Goal: Communication & Community: Answer question/provide support

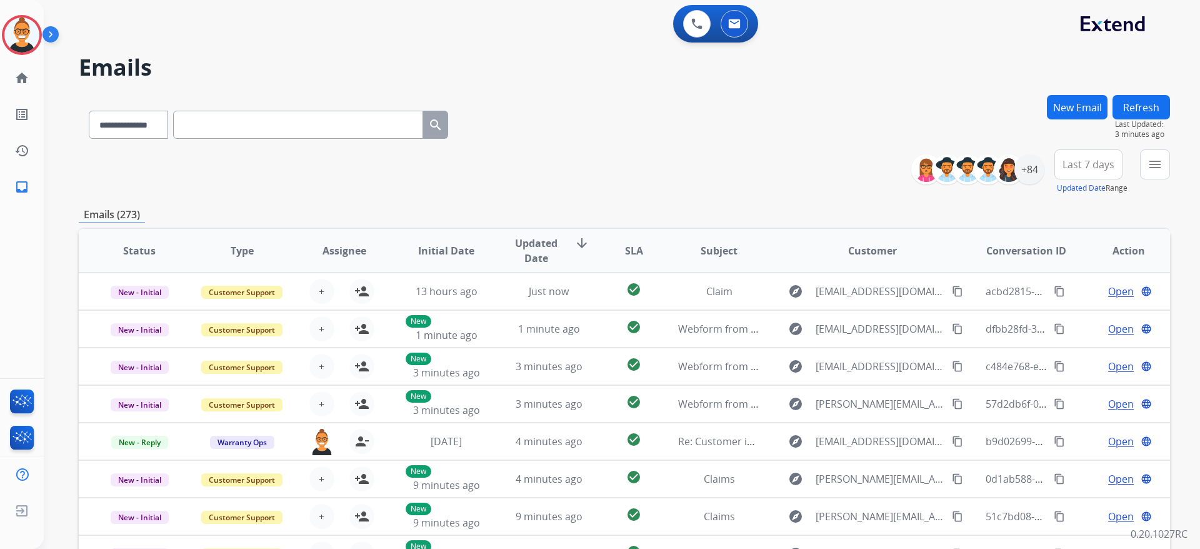
select select "**********"
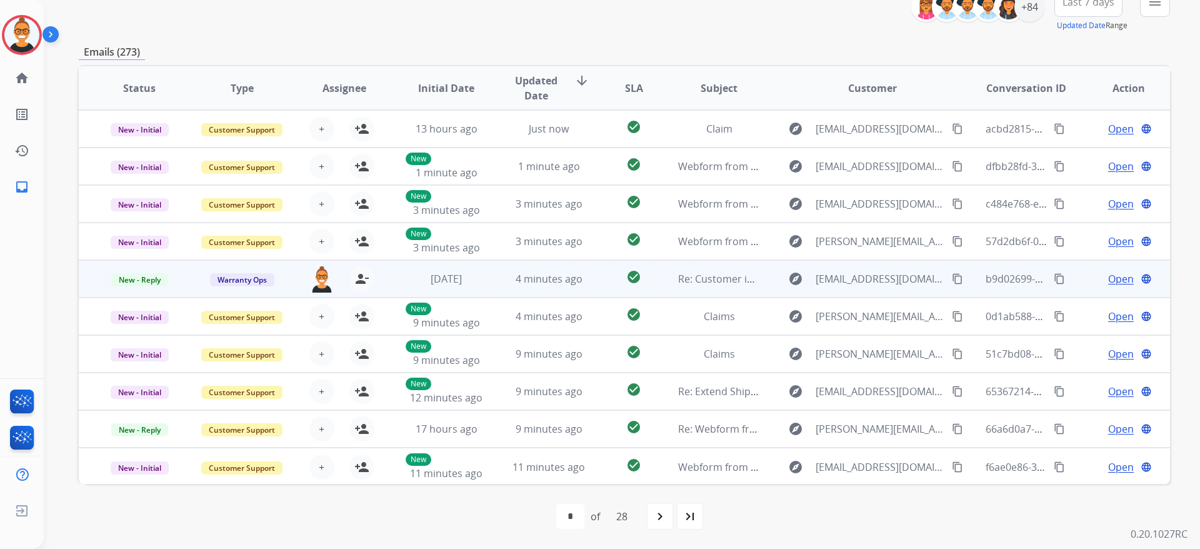
click at [601, 274] on td "check_circle" at bounding box center [624, 279] width 68 height 38
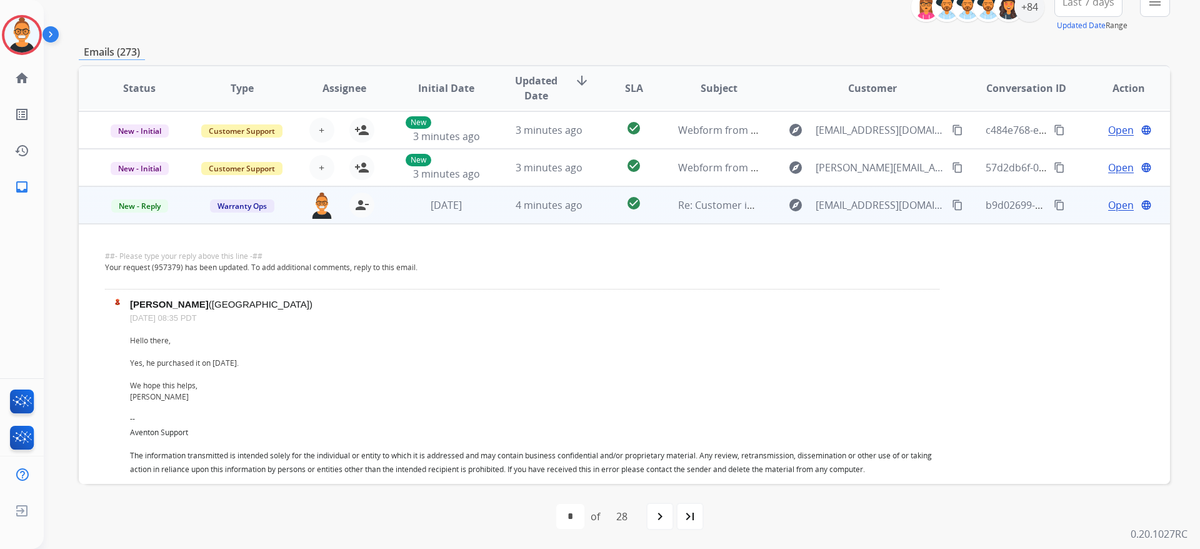
scroll to position [56, 0]
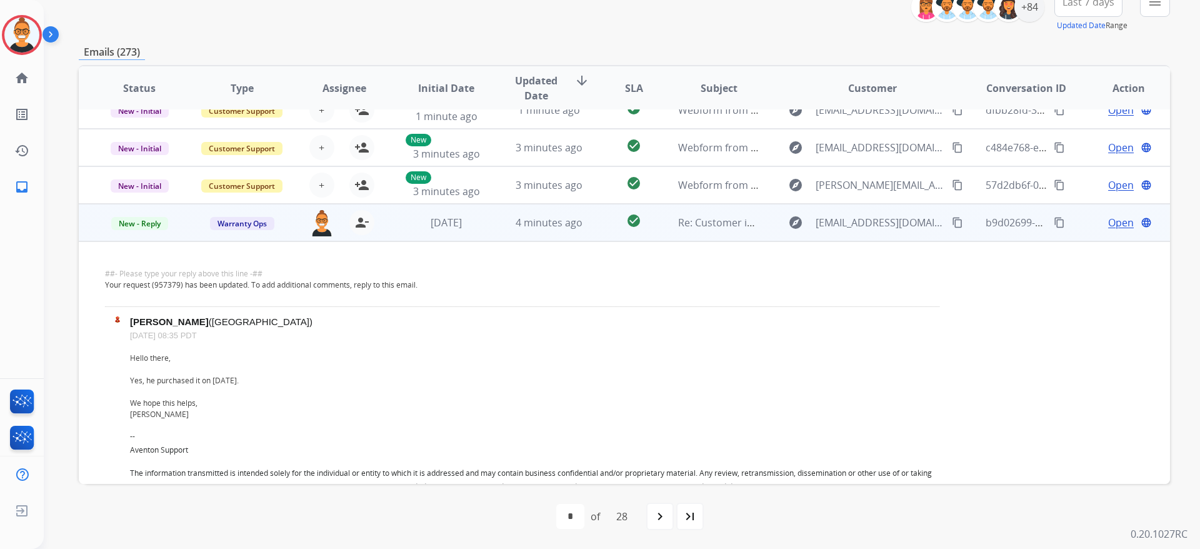
click at [590, 237] on td "check_circle" at bounding box center [624, 223] width 68 height 38
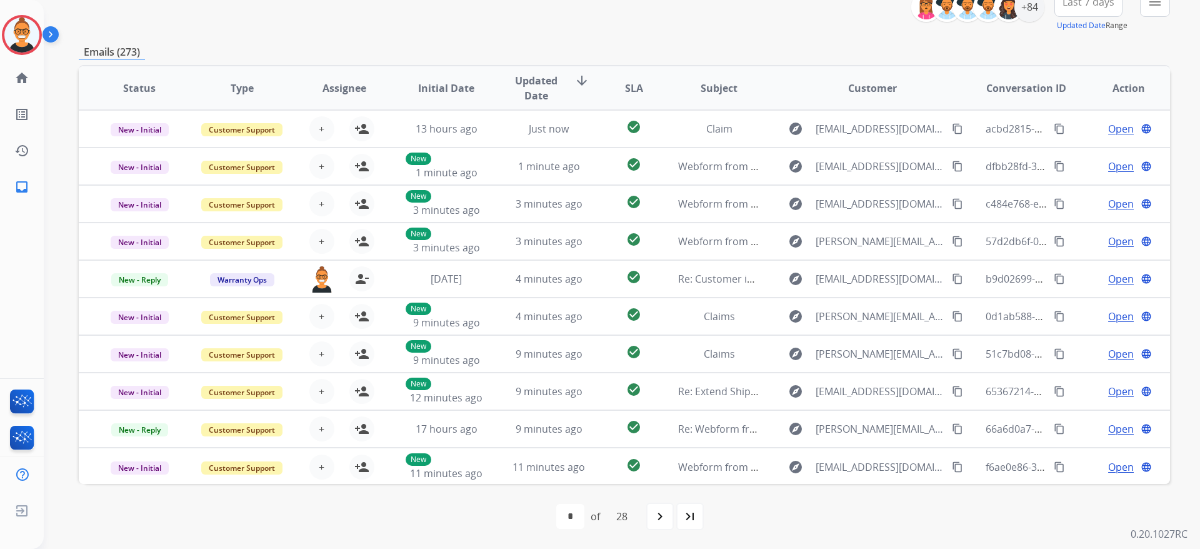
scroll to position [0, 0]
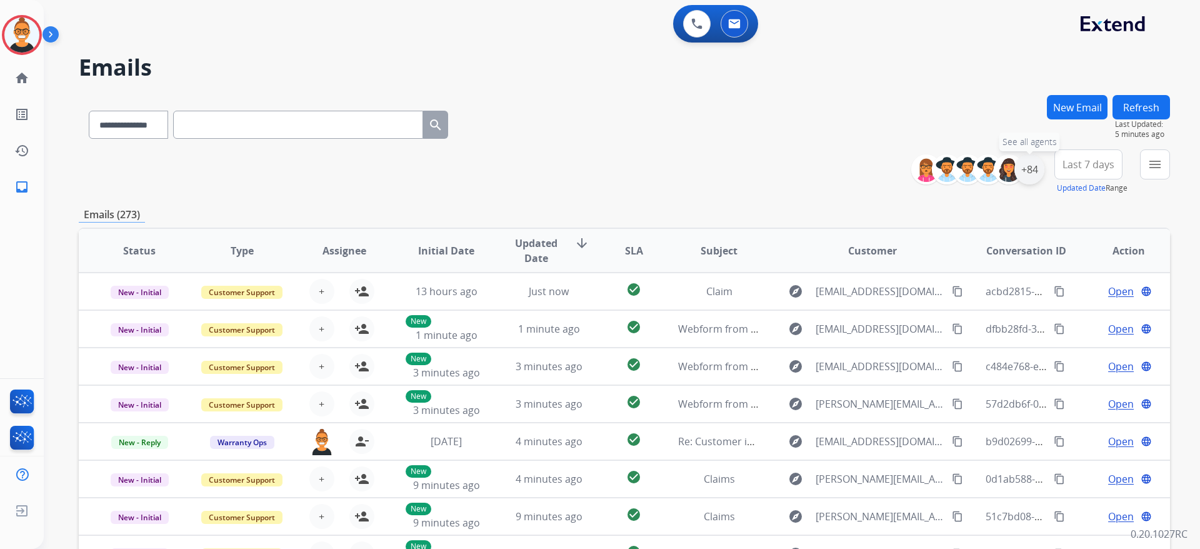
click at [1035, 166] on div "+84" at bounding box center [1030, 169] width 30 height 30
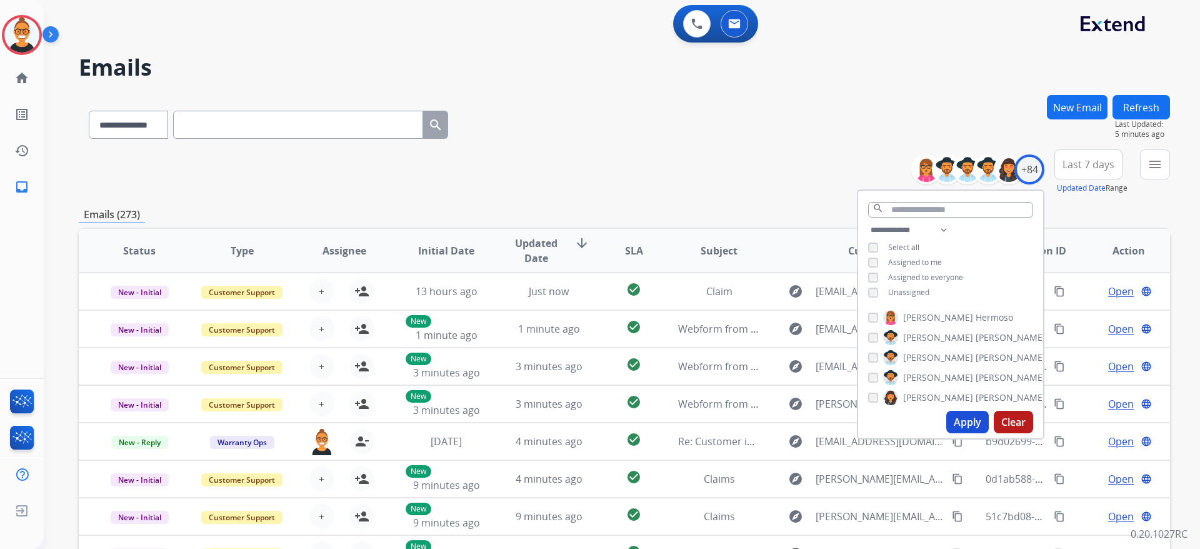
click at [902, 296] on div "**********" at bounding box center [950, 263] width 185 height 80
click at [895, 284] on div "**********" at bounding box center [950, 263] width 185 height 80
click at [902, 288] on span "Unassigned" at bounding box center [908, 292] width 41 height 11
click at [978, 422] on button "Apply" at bounding box center [968, 422] width 43 height 23
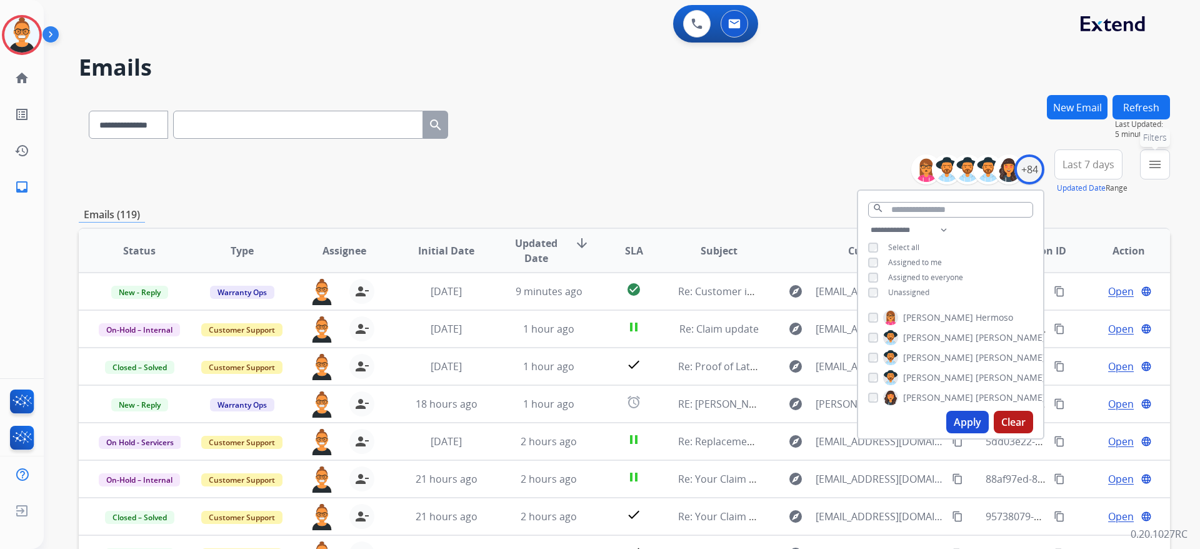
click at [1149, 164] on mat-icon "menu" at bounding box center [1155, 164] width 15 height 15
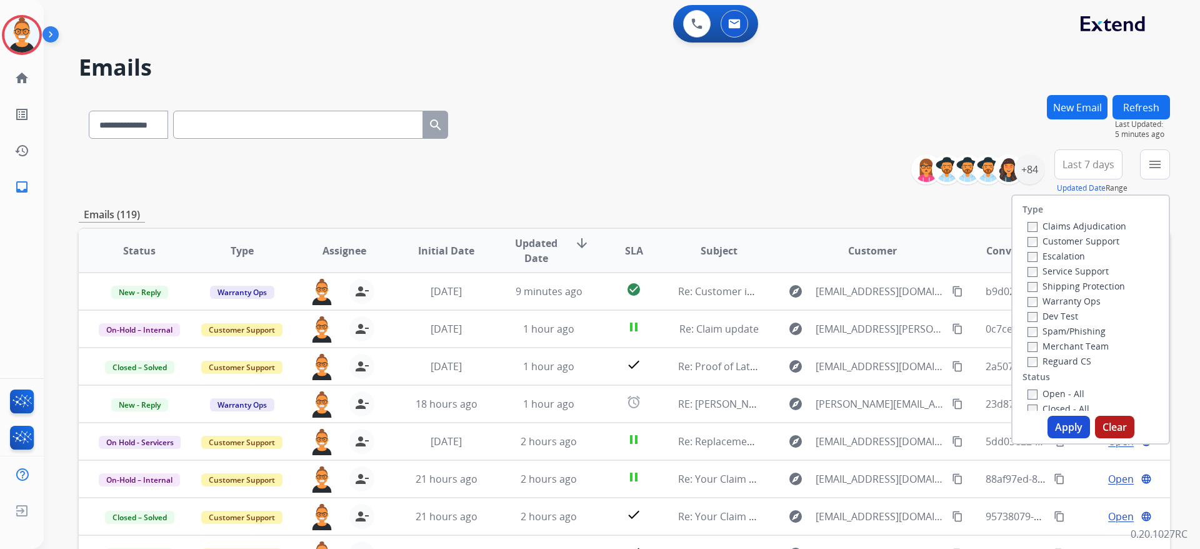
drag, startPoint x: 1047, startPoint y: 386, endPoint x: 1042, endPoint y: 390, distance: 6.6
click at [1044, 390] on div "Open - All" at bounding box center [1093, 393] width 131 height 15
click at [1040, 391] on label "Open - All" at bounding box center [1056, 394] width 57 height 12
click at [1060, 416] on div "Apply Clear" at bounding box center [1091, 427] width 156 height 23
click at [1062, 425] on button "Apply" at bounding box center [1069, 427] width 43 height 23
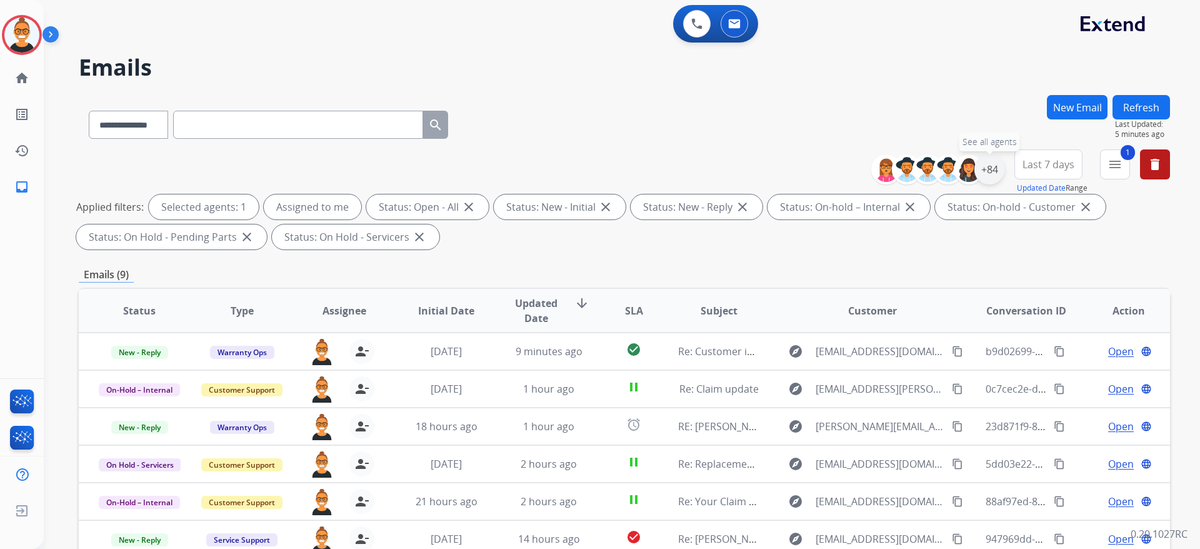
click at [990, 174] on div "+84" at bounding box center [990, 169] width 30 height 30
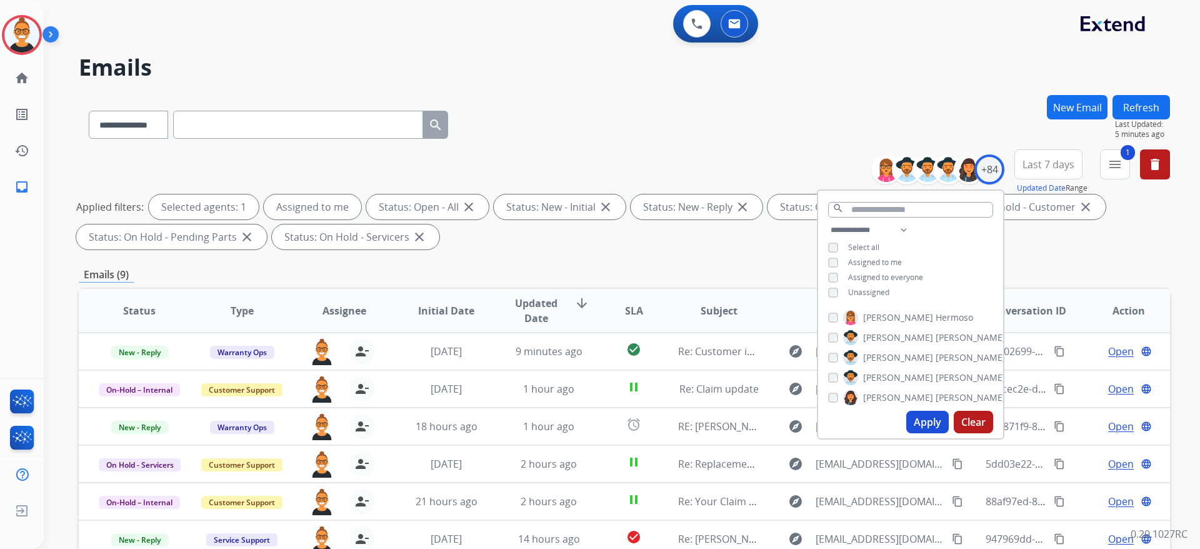
click at [931, 426] on button "Apply" at bounding box center [928, 422] width 43 height 23
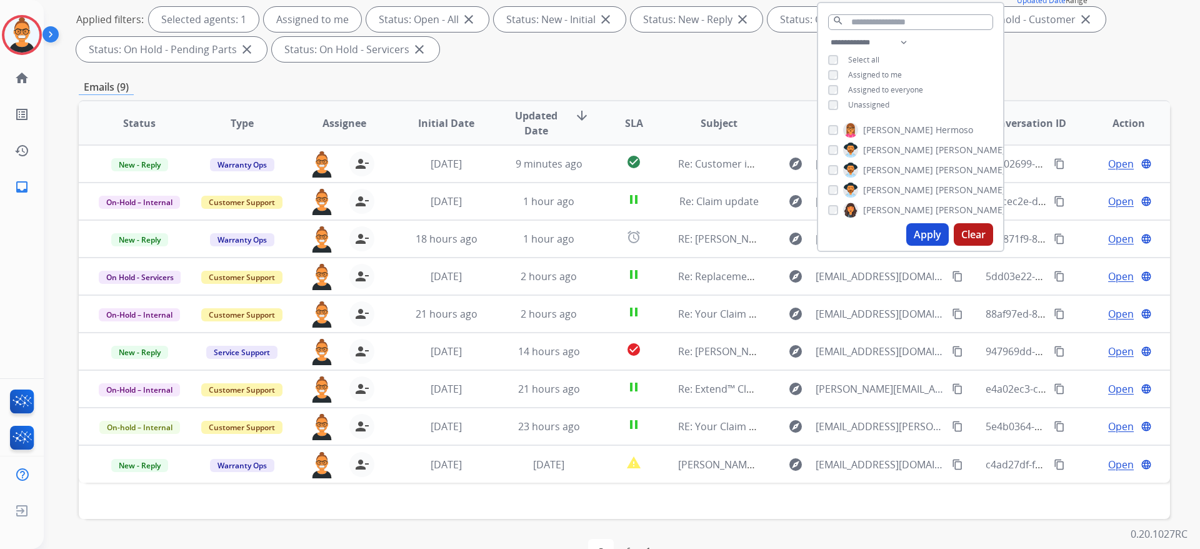
click at [645, 519] on div "first_page navigate_before * of 1 navigate_next last_page" at bounding box center [625, 551] width 1092 height 65
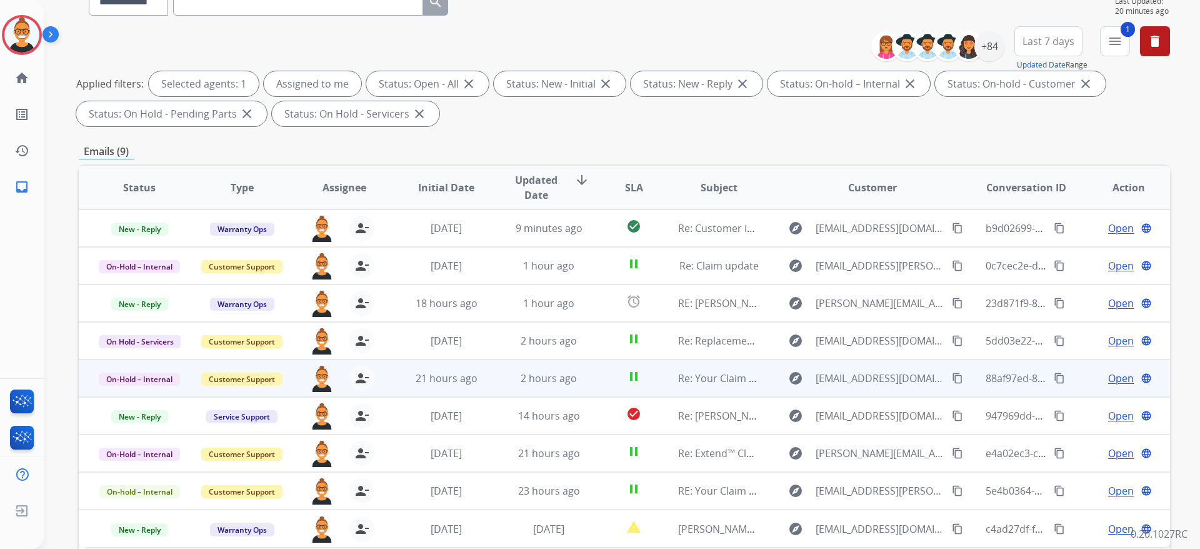
scroll to position [94, 0]
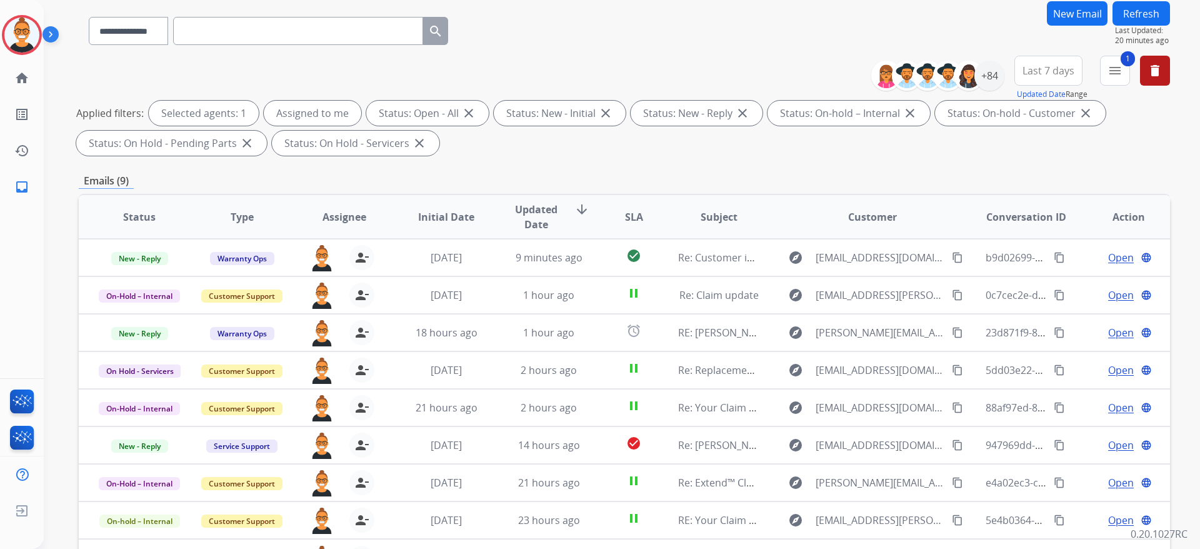
click at [1168, 8] on button "Refresh" at bounding box center [1142, 13] width 58 height 24
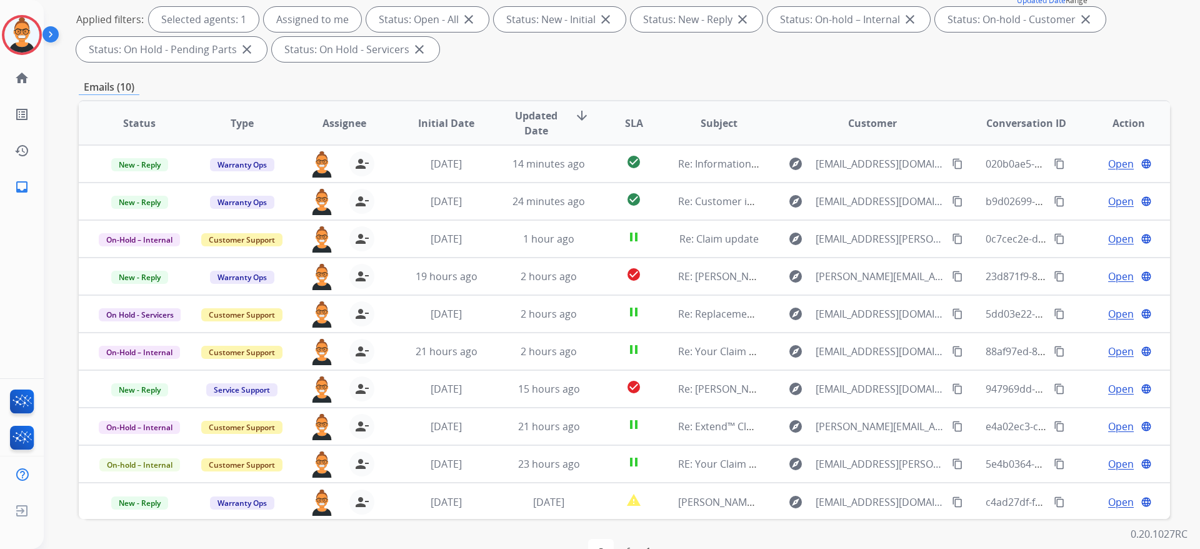
scroll to position [1, 0]
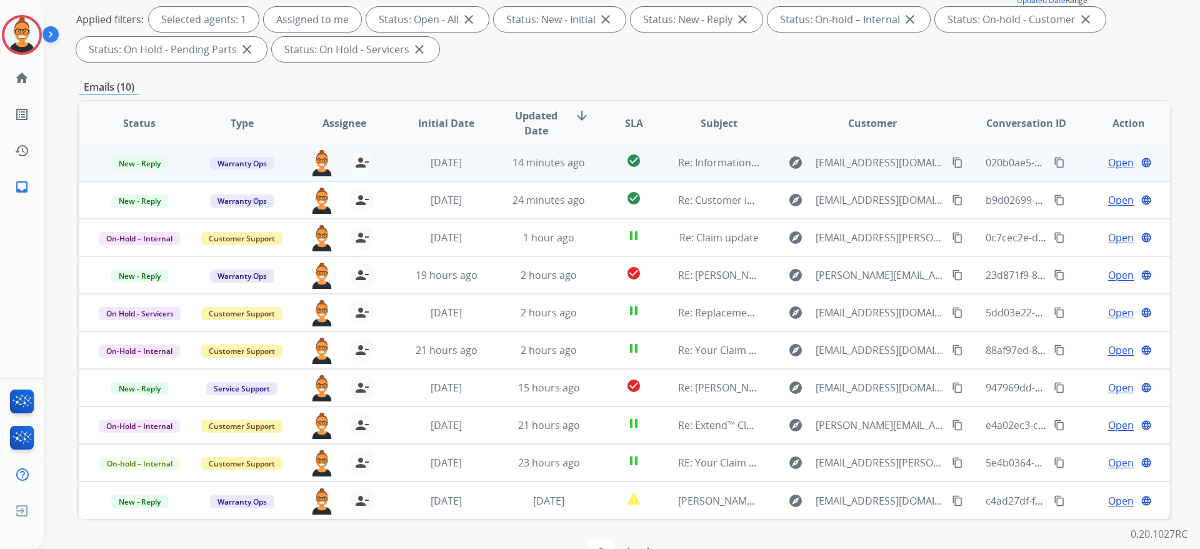
click at [591, 161] on td "check_circle" at bounding box center [624, 163] width 68 height 38
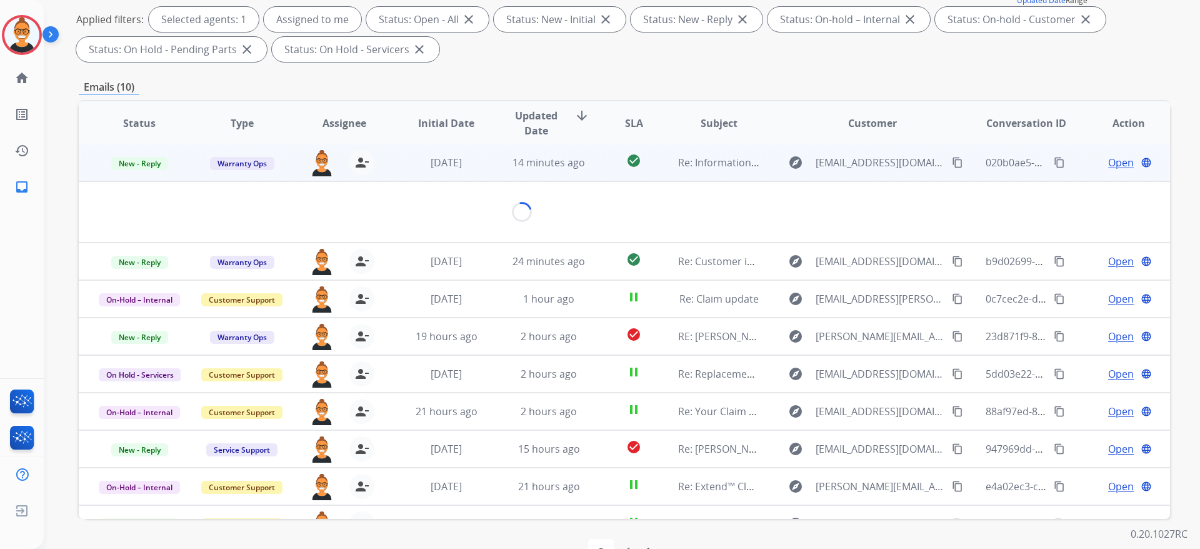
scroll to position [0, 0]
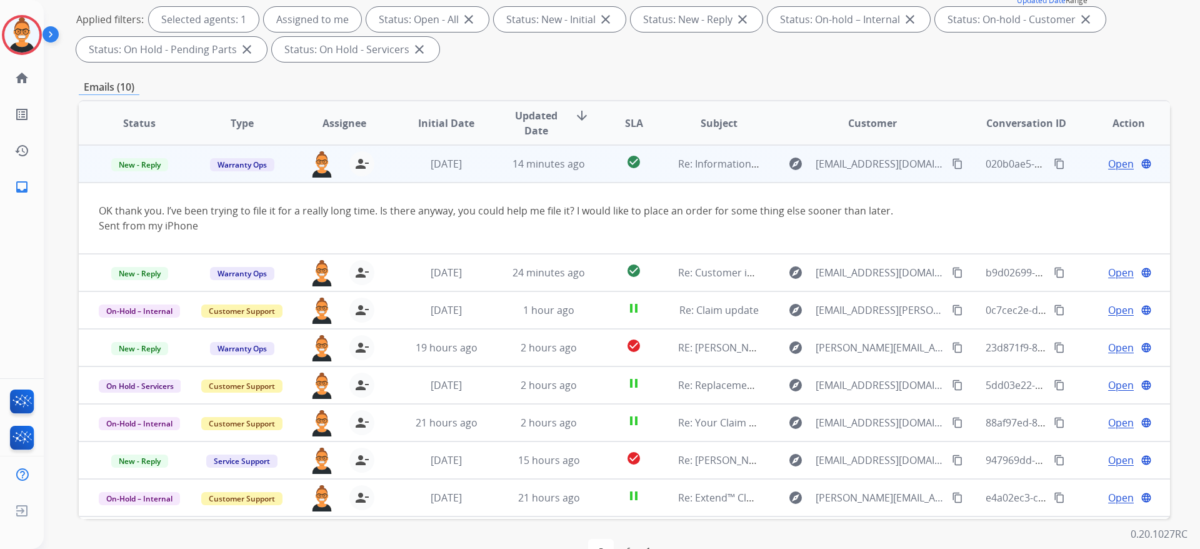
click at [1115, 158] on span "Open" at bounding box center [1122, 163] width 26 height 15
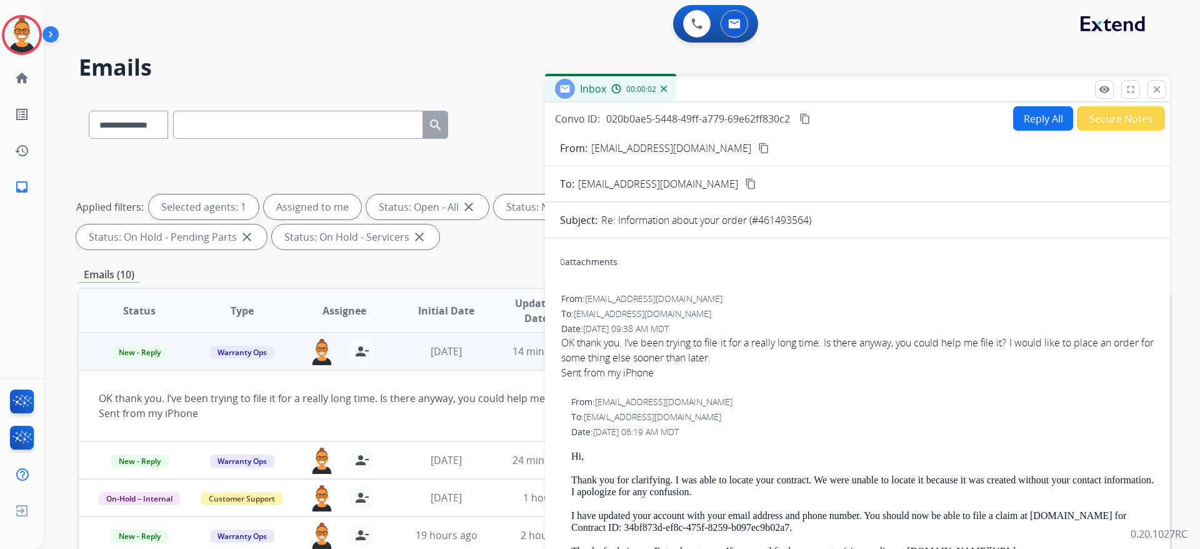
click at [1152, 84] on mat-icon "close" at bounding box center [1157, 89] width 11 height 11
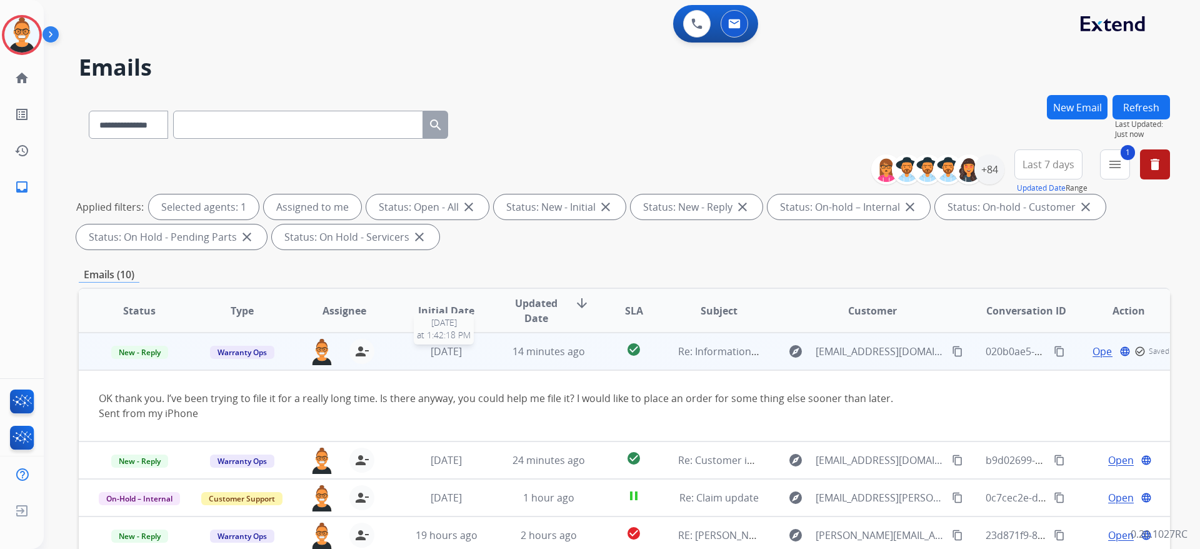
click at [392, 348] on td "[DATE] [DATE] 1:42:18 PM" at bounding box center [437, 352] width 103 height 38
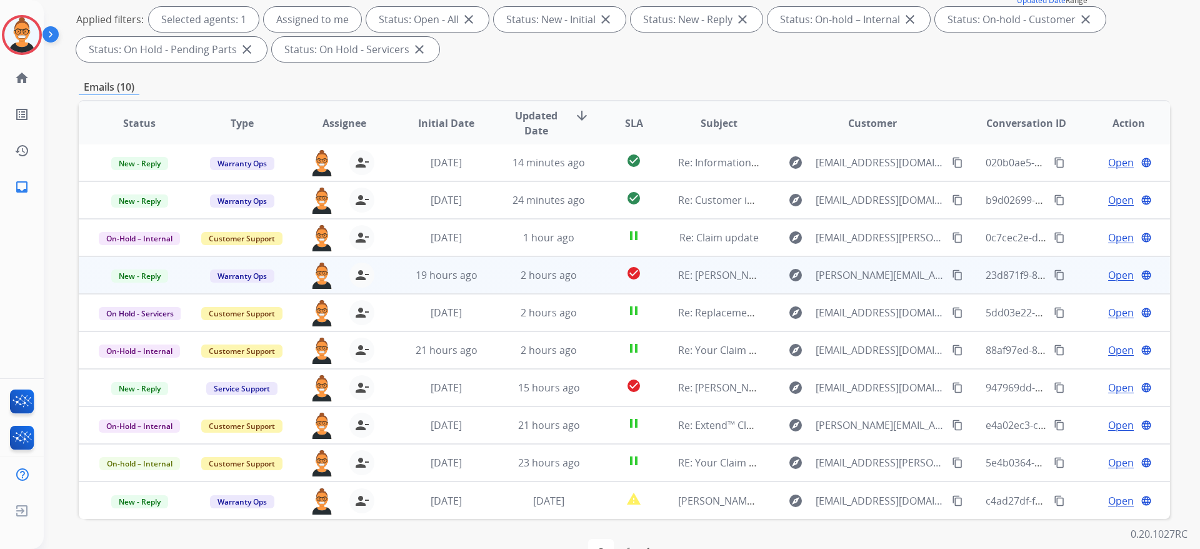
scroll to position [223, 0]
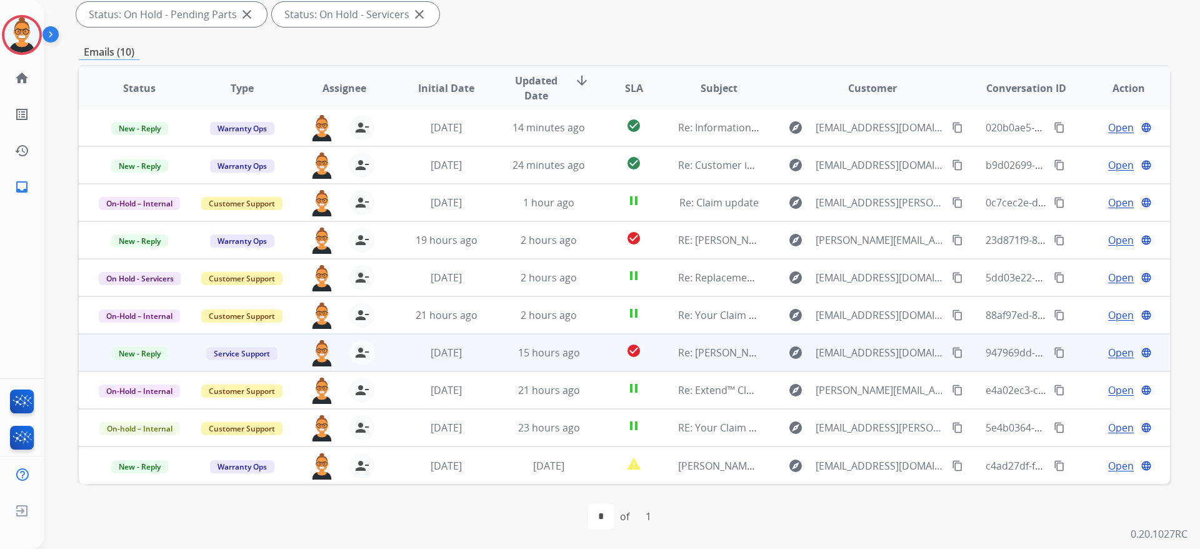
click at [601, 343] on td "check_circle" at bounding box center [624, 353] width 68 height 38
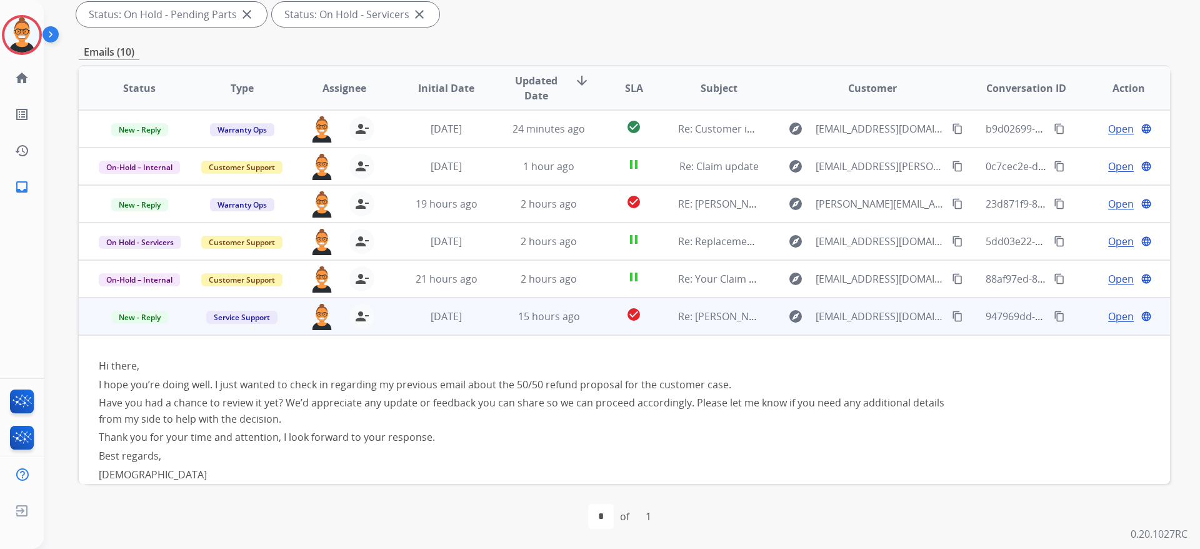
click at [600, 308] on td "check_circle" at bounding box center [624, 317] width 68 height 38
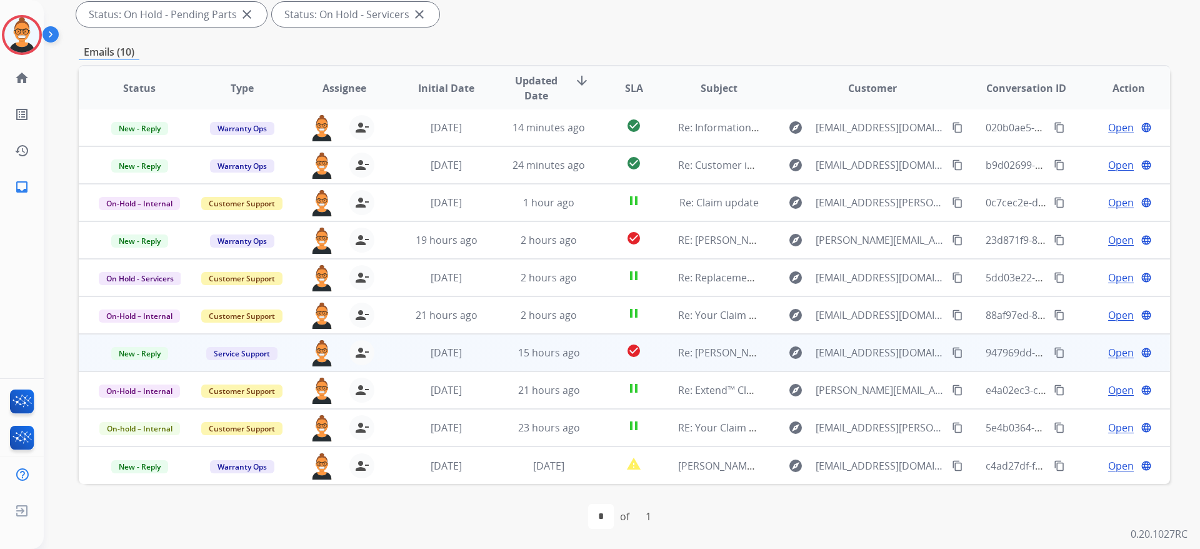
scroll to position [1, 0]
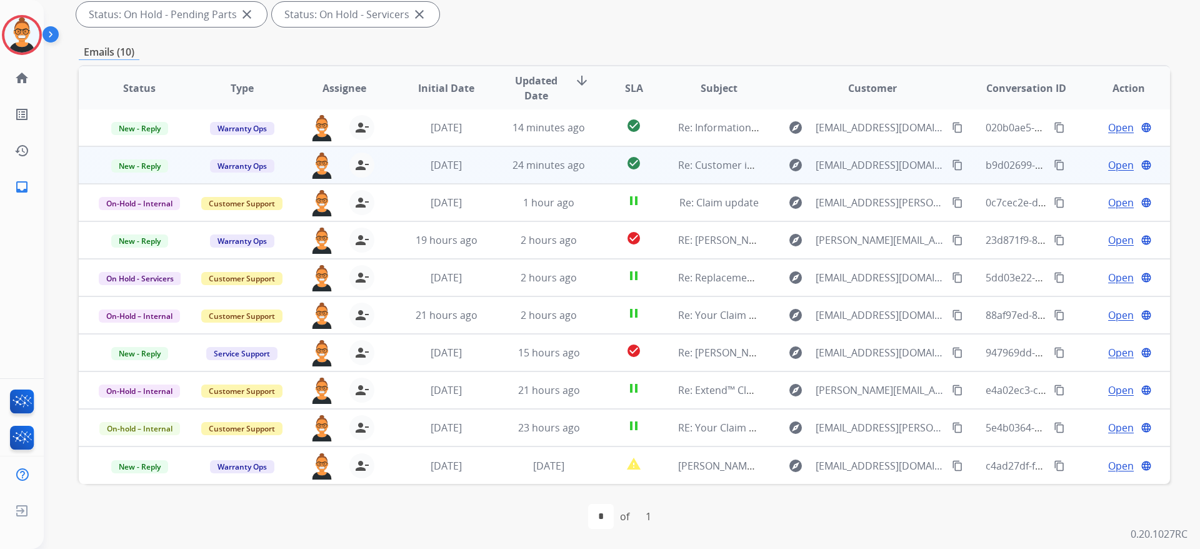
click at [493, 166] on td "24 minutes ago" at bounding box center [539, 165] width 103 height 38
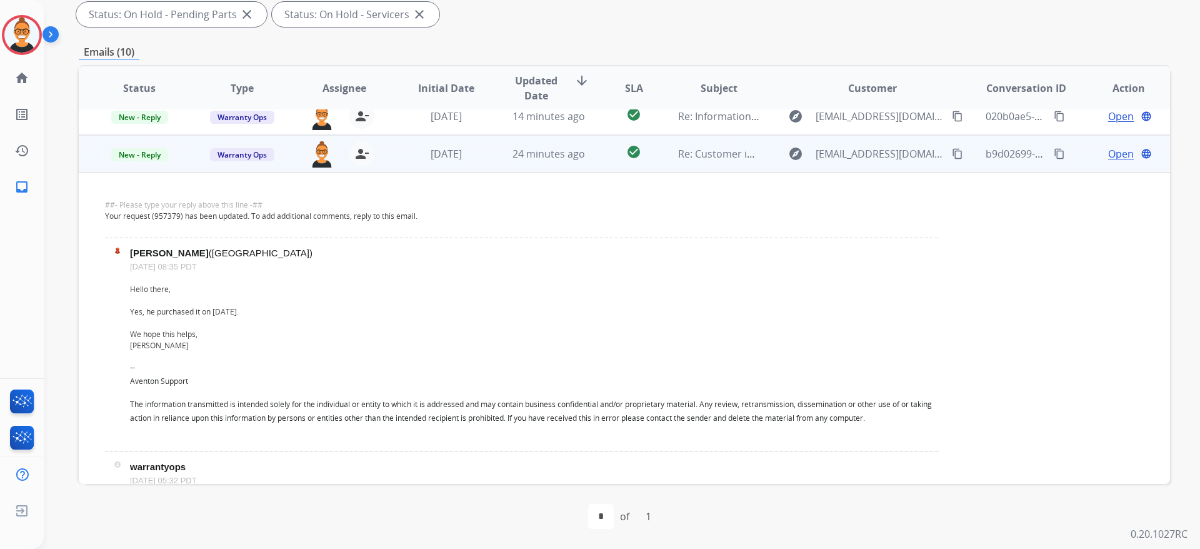
scroll to position [0, 0]
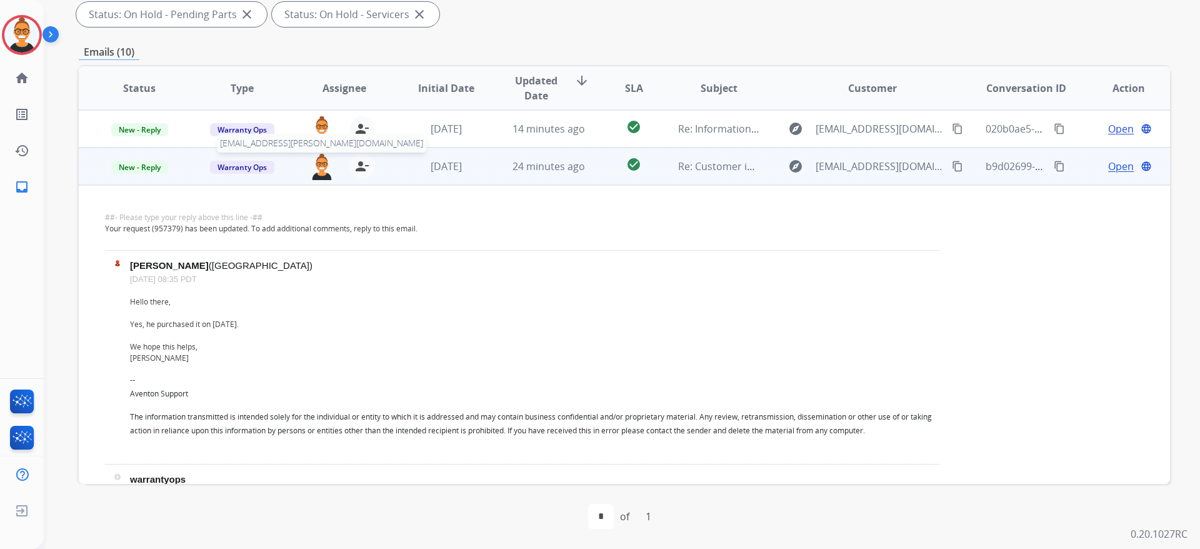
click at [315, 173] on img at bounding box center [322, 167] width 25 height 26
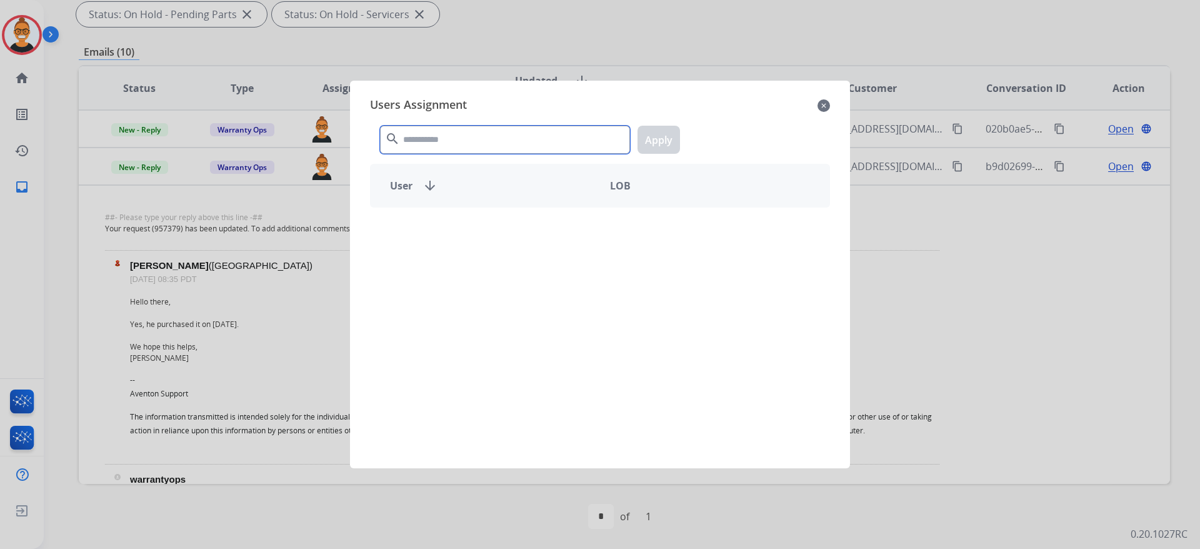
click at [450, 146] on input "text" at bounding box center [505, 140] width 250 height 28
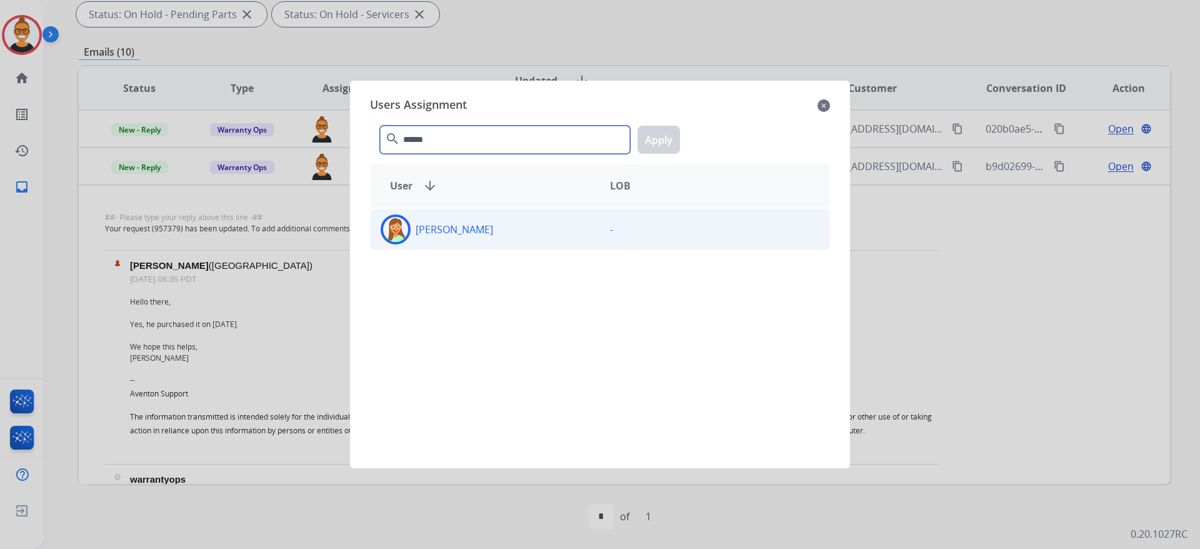
type input "******"
click at [617, 221] on div "-" at bounding box center [714, 229] width 229 height 30
click at [655, 137] on button "Apply" at bounding box center [659, 140] width 43 height 28
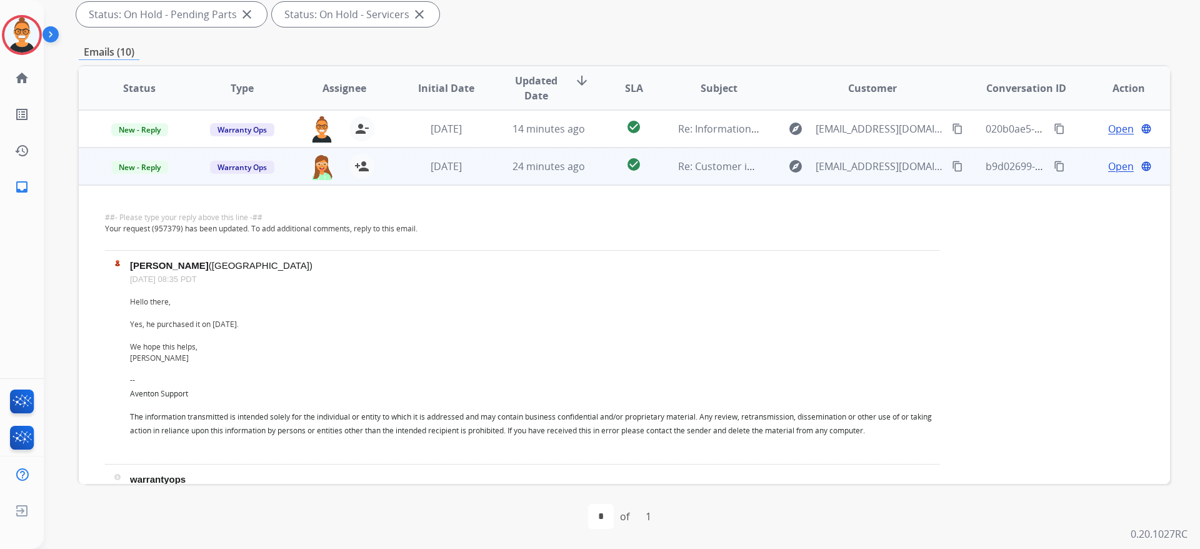
click at [590, 159] on td "check_circle" at bounding box center [624, 167] width 68 height 38
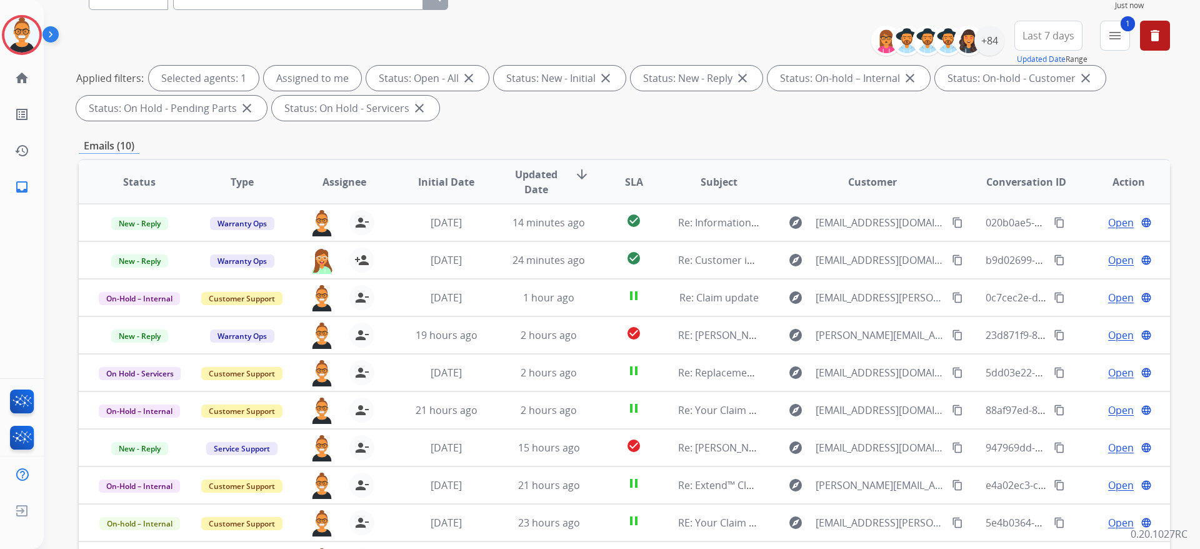
scroll to position [35, 0]
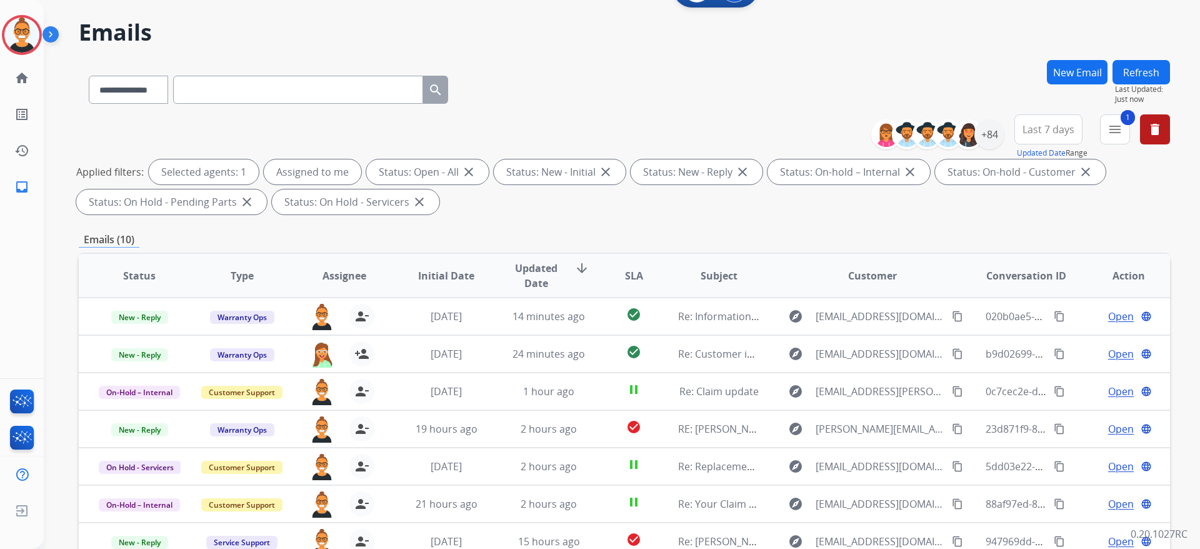
click at [1137, 64] on button "Refresh" at bounding box center [1142, 72] width 58 height 24
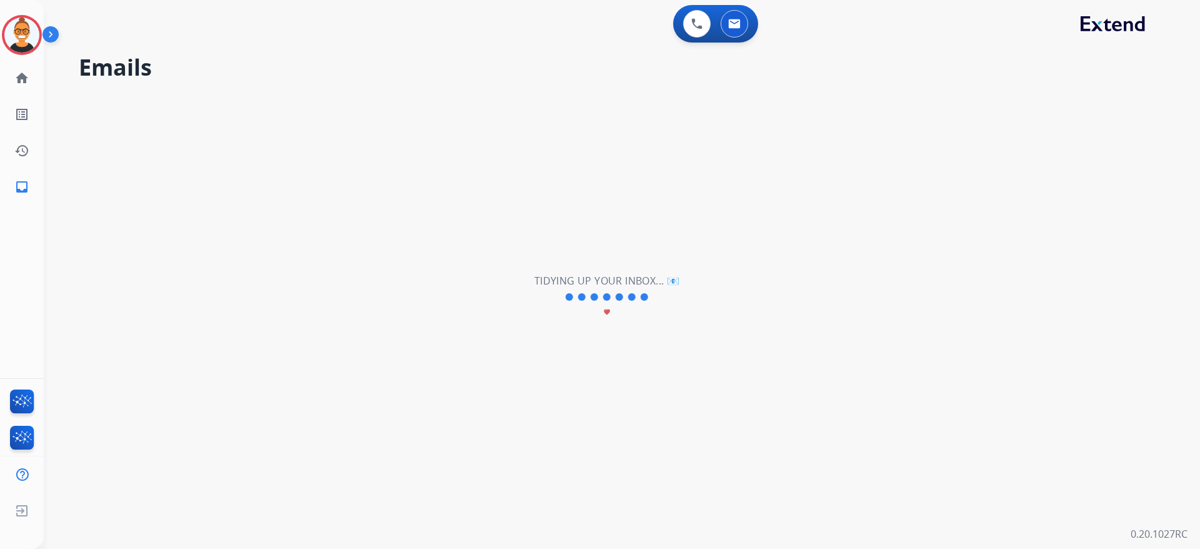
scroll to position [0, 0]
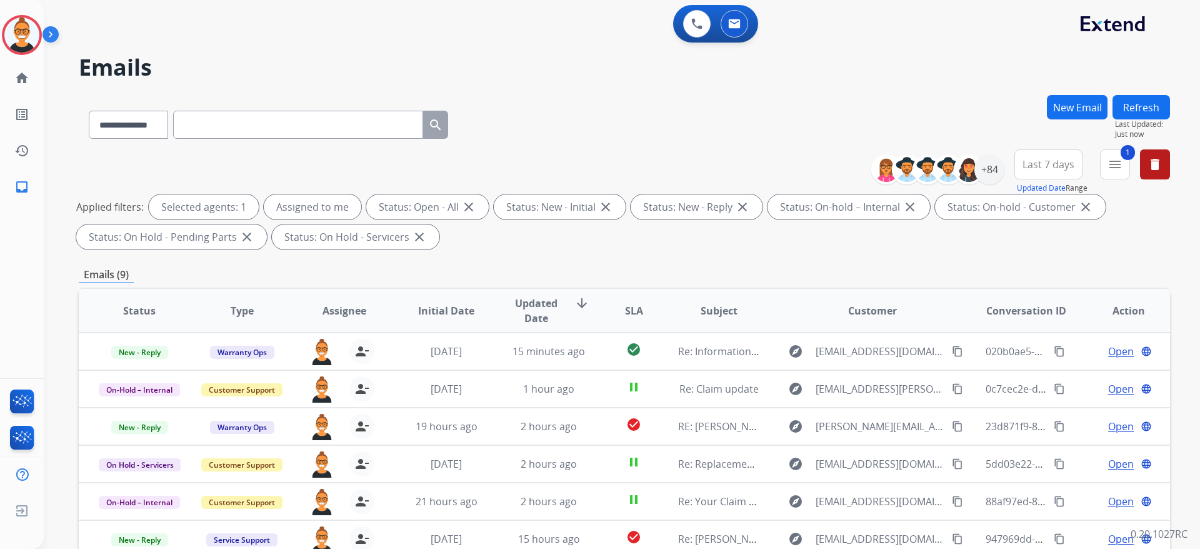
click at [623, 128] on div "**********" at bounding box center [625, 122] width 1092 height 54
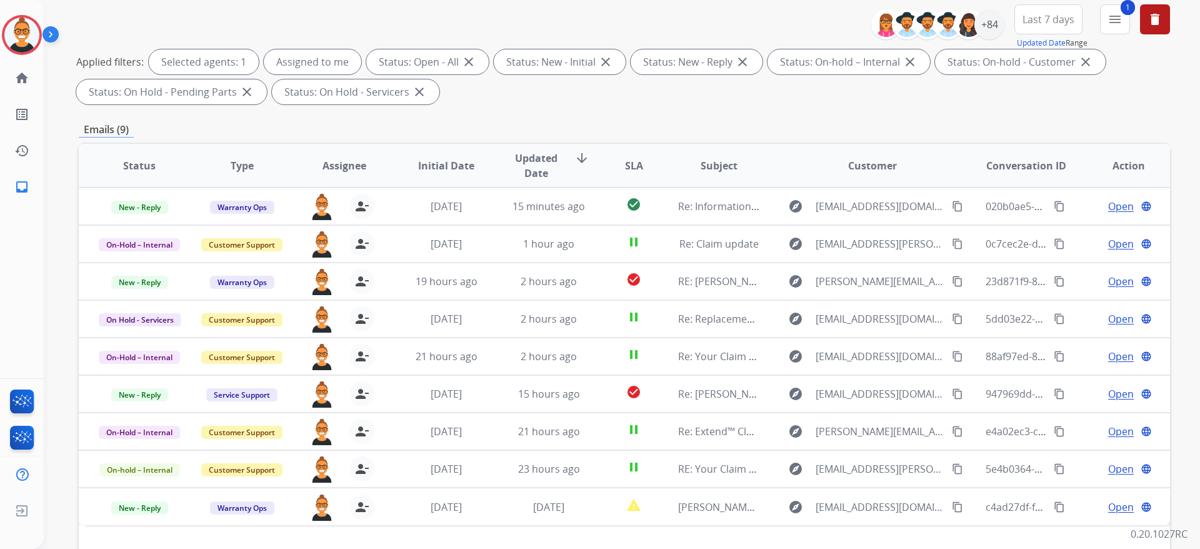
scroll to position [188, 0]
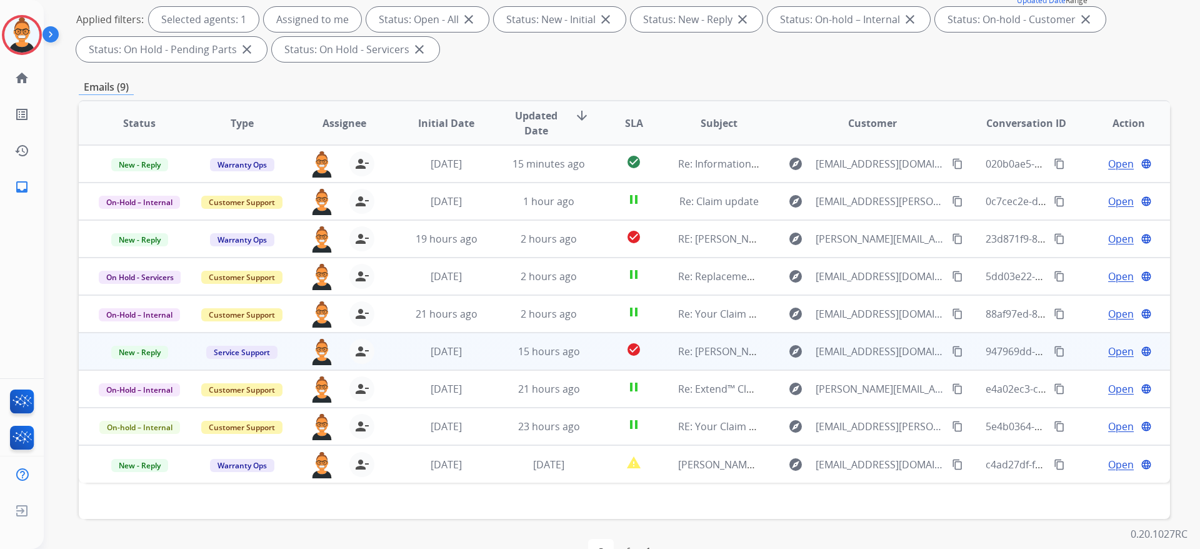
click at [595, 352] on td "check_circle" at bounding box center [624, 352] width 68 height 38
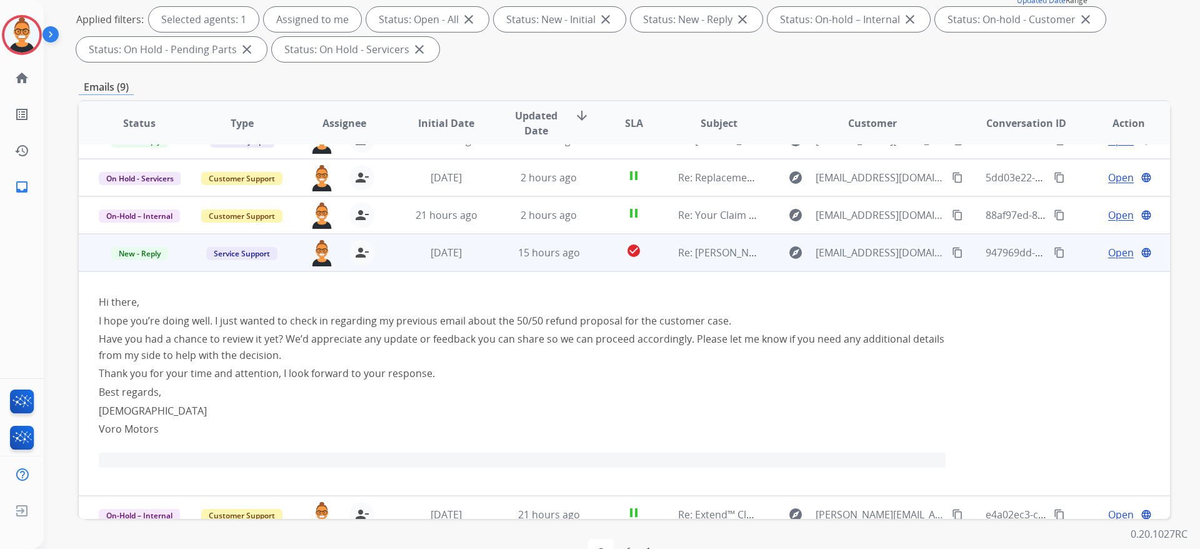
scroll to position [0, 0]
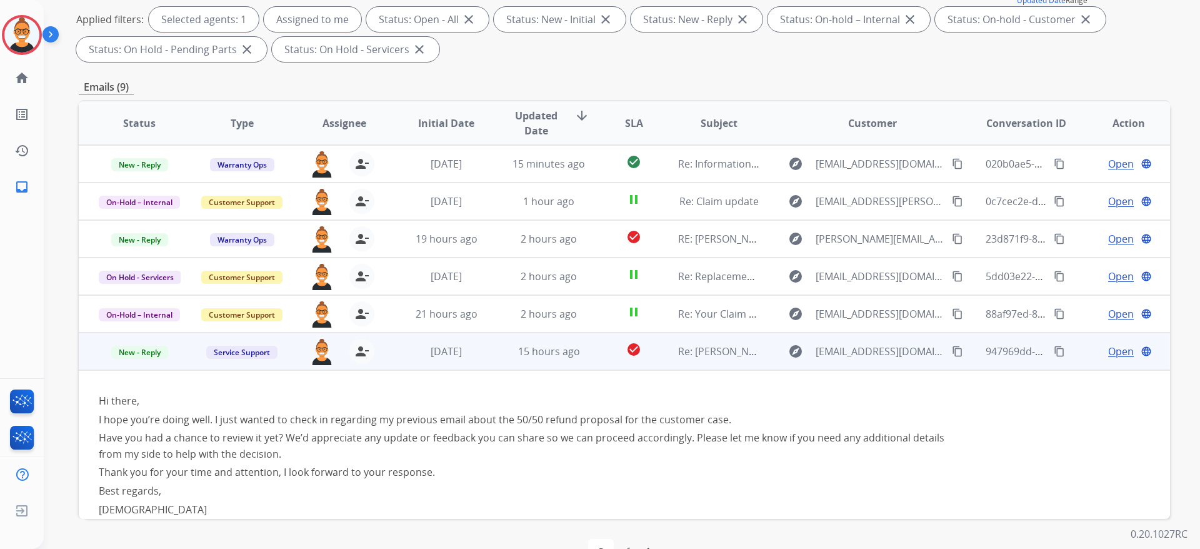
click at [497, 339] on td "15 hours ago" at bounding box center [539, 352] width 103 height 38
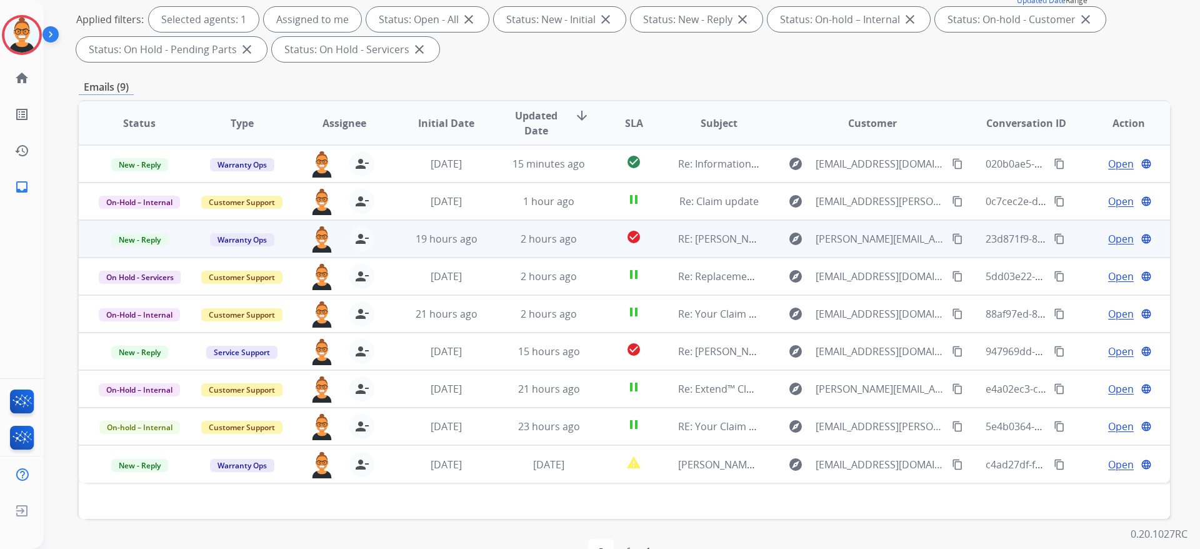
click at [503, 244] on td "2 hours ago" at bounding box center [539, 239] width 103 height 38
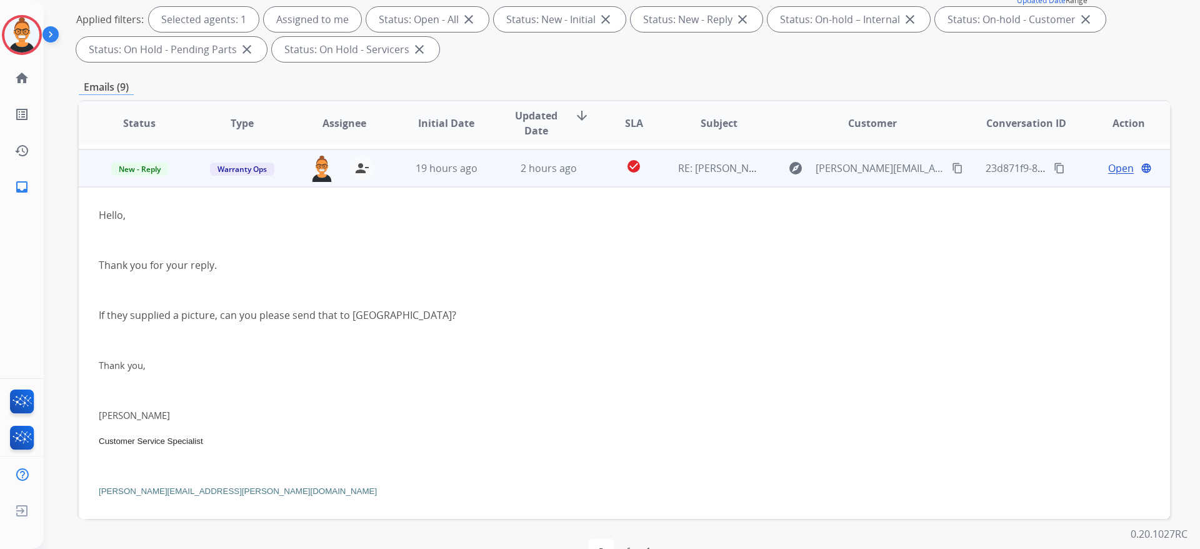
scroll to position [75, 0]
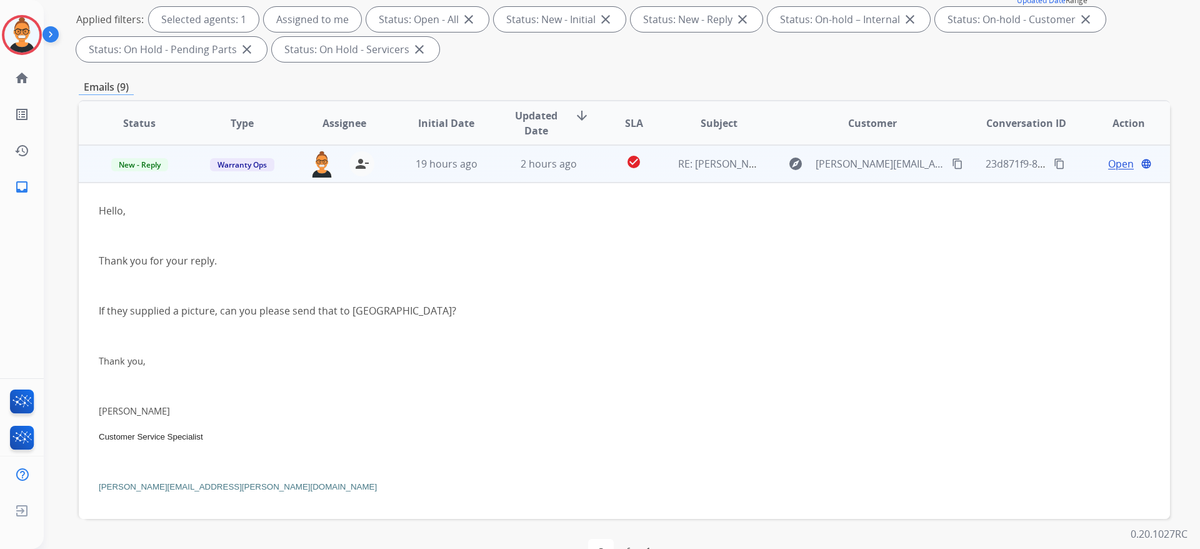
click at [1109, 165] on span "Open" at bounding box center [1122, 163] width 26 height 15
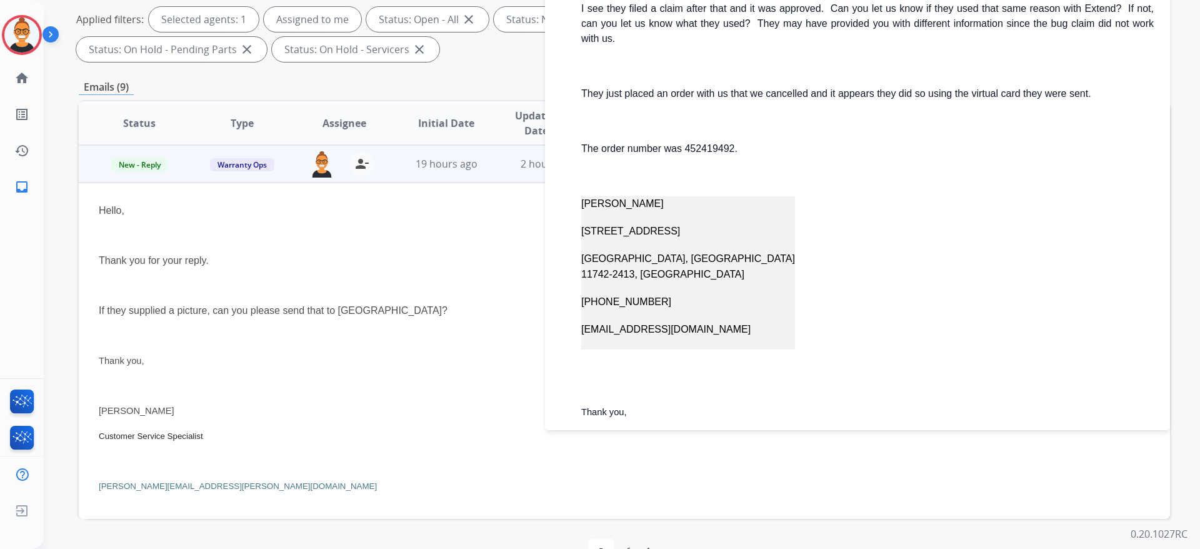
scroll to position [1313, 0]
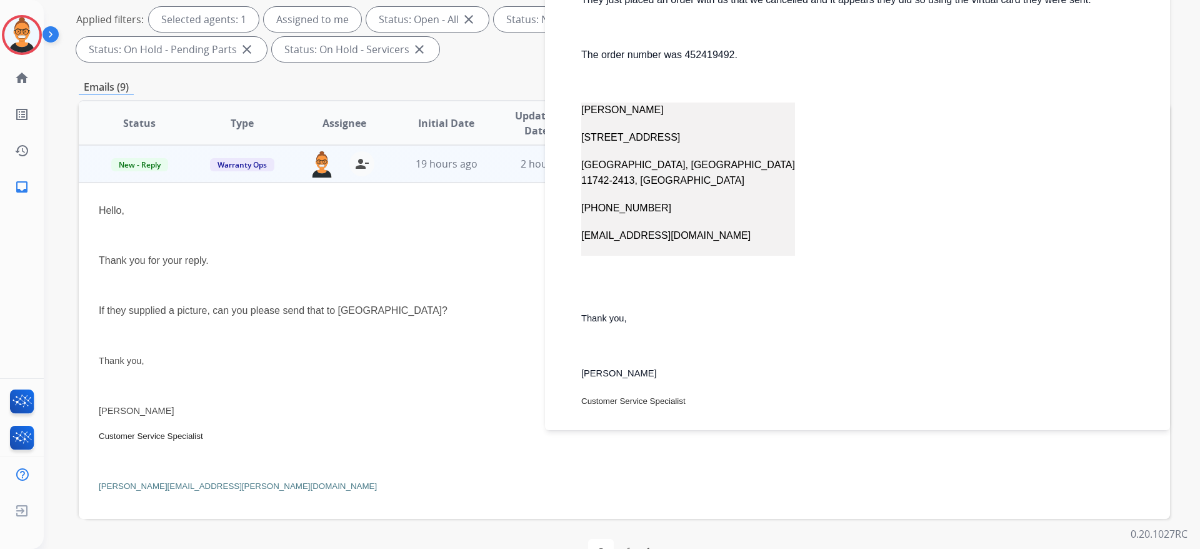
drag, startPoint x: 699, startPoint y: 330, endPoint x: 662, endPoint y: 323, distance: 37.4
click at [662, 323] on div "Hello team, We closed a customers account due to a fraudulent return attempt. T…" at bounding box center [867, 229] width 573 height 895
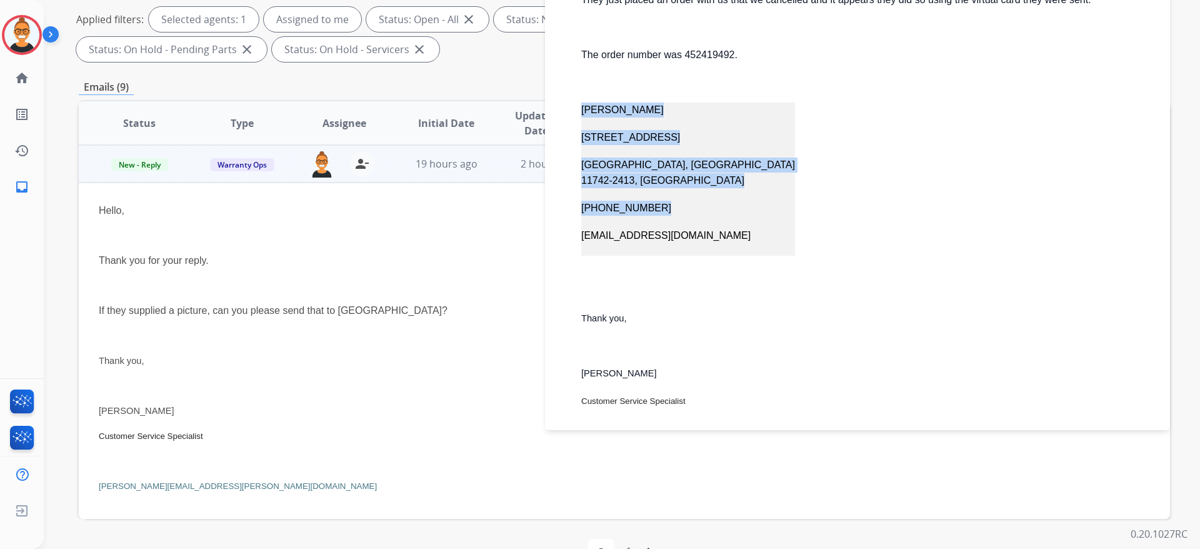
drag, startPoint x: 691, startPoint y: 240, endPoint x: 582, endPoint y: 233, distance: 109.1
click at [582, 233] on div "Hello team, We closed a customers account due to a fraudulent return attempt. T…" at bounding box center [867, 229] width 573 height 895
copy table "[PERSON_NAME] [STREET_ADDRESS] [PHONE_NUMBER]"
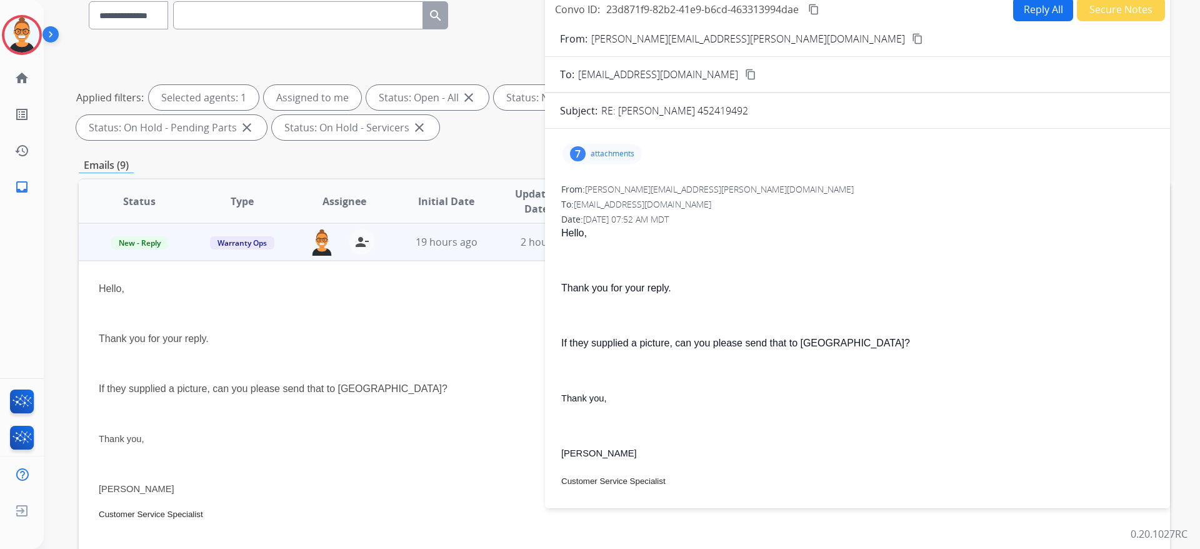
scroll to position [0, 0]
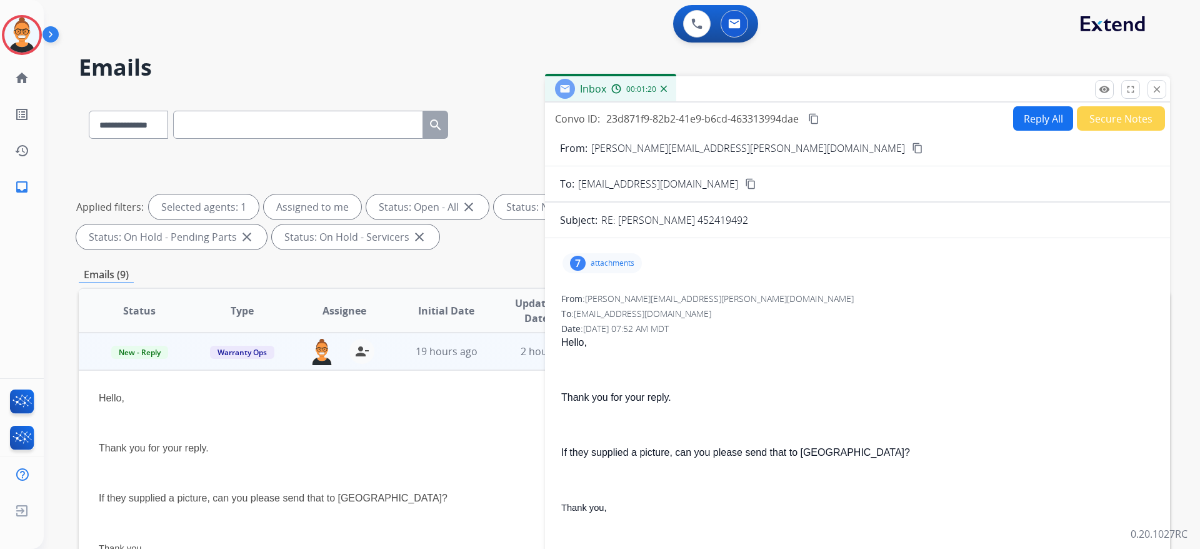
click at [1017, 114] on button "Reply All" at bounding box center [1044, 118] width 60 height 24
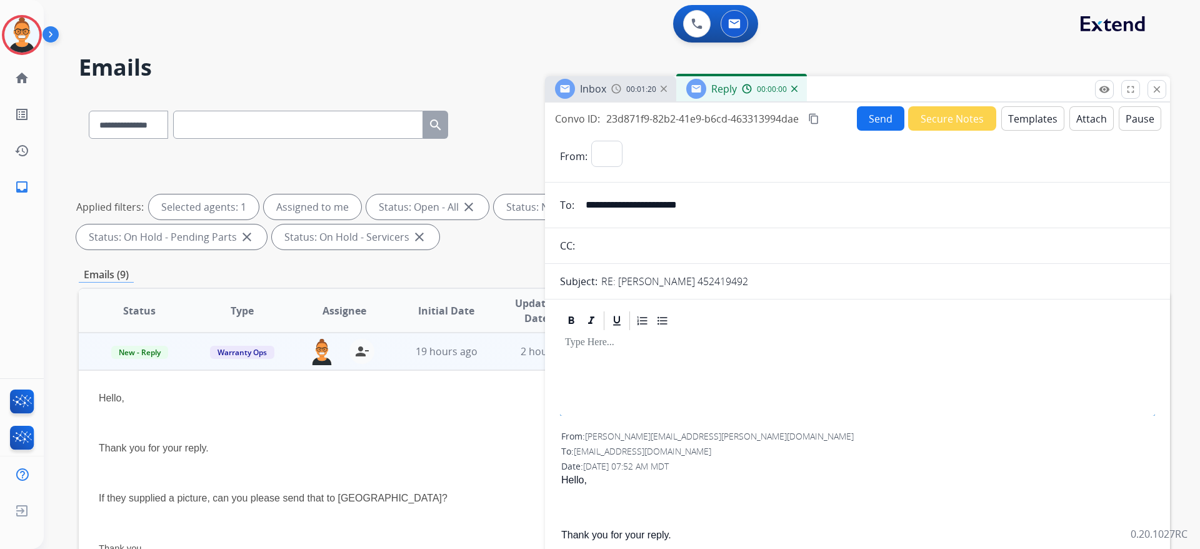
click at [1017, 114] on button "Templates" at bounding box center [1033, 118] width 63 height 24
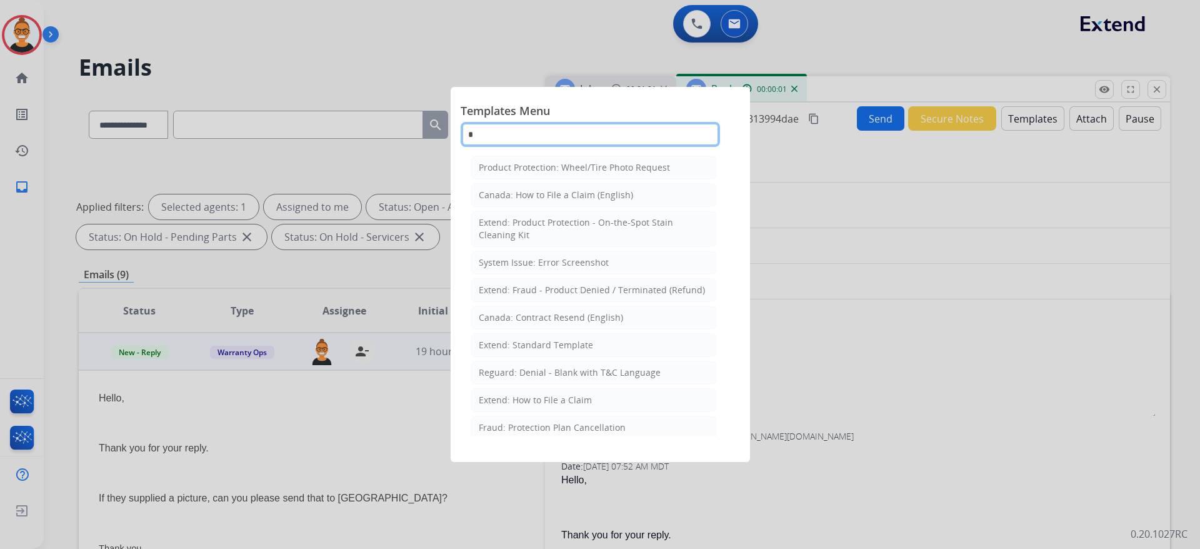
click at [550, 131] on input "*" at bounding box center [590, 134] width 259 height 25
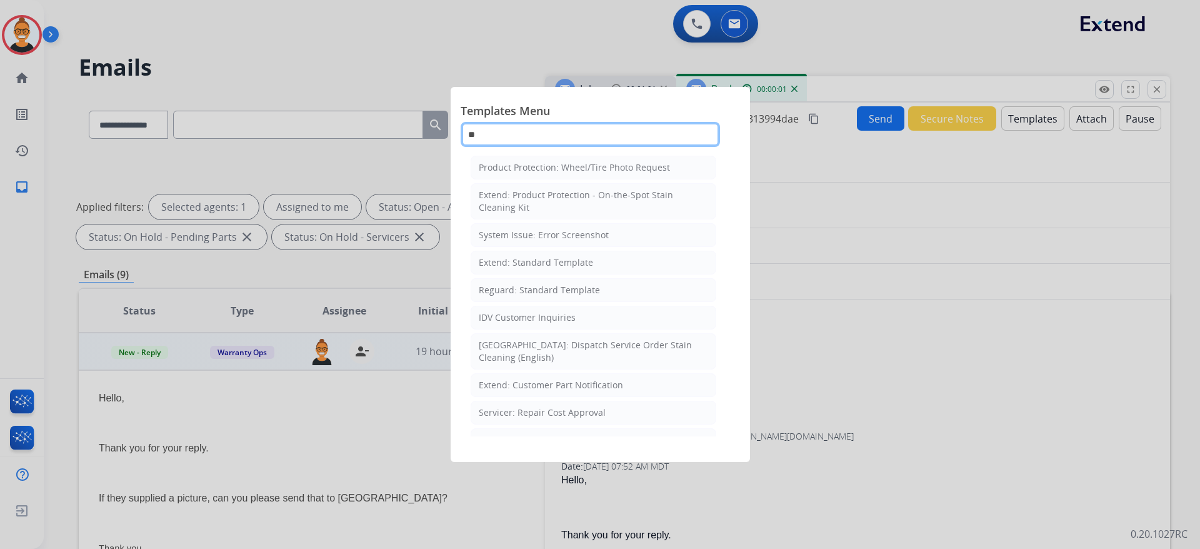
type input "***"
select select "**********"
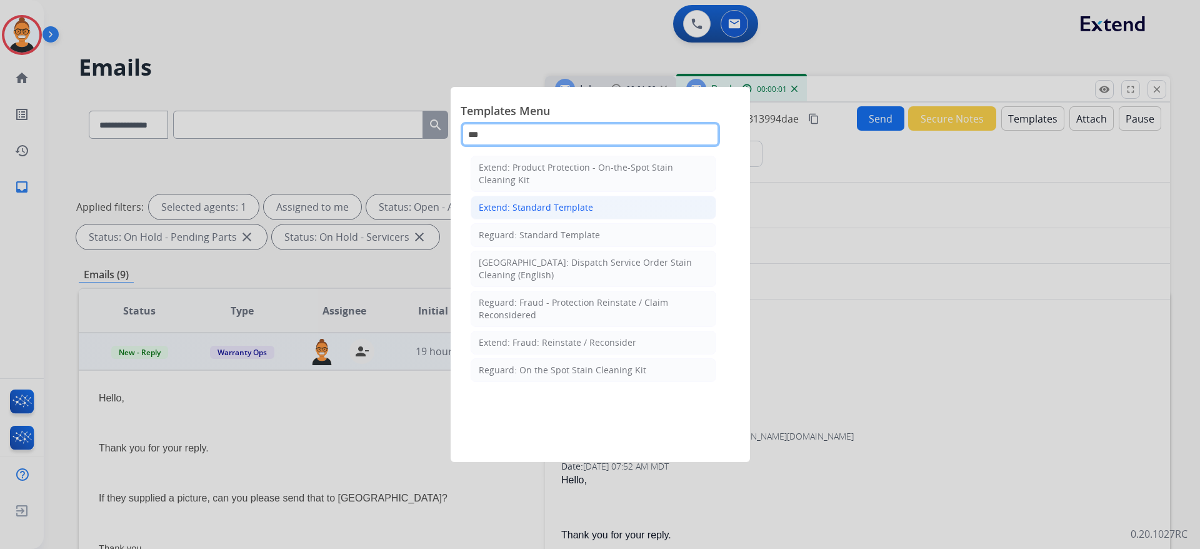
type input "***"
click at [551, 214] on li "Extend: Standard Template" at bounding box center [594, 208] width 246 height 24
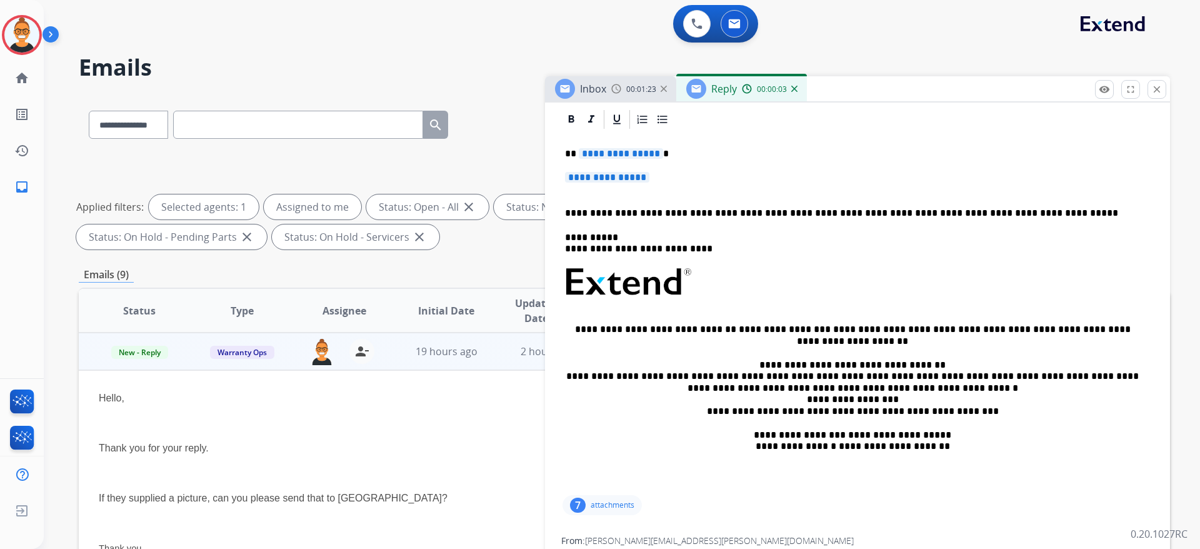
scroll to position [188, 0]
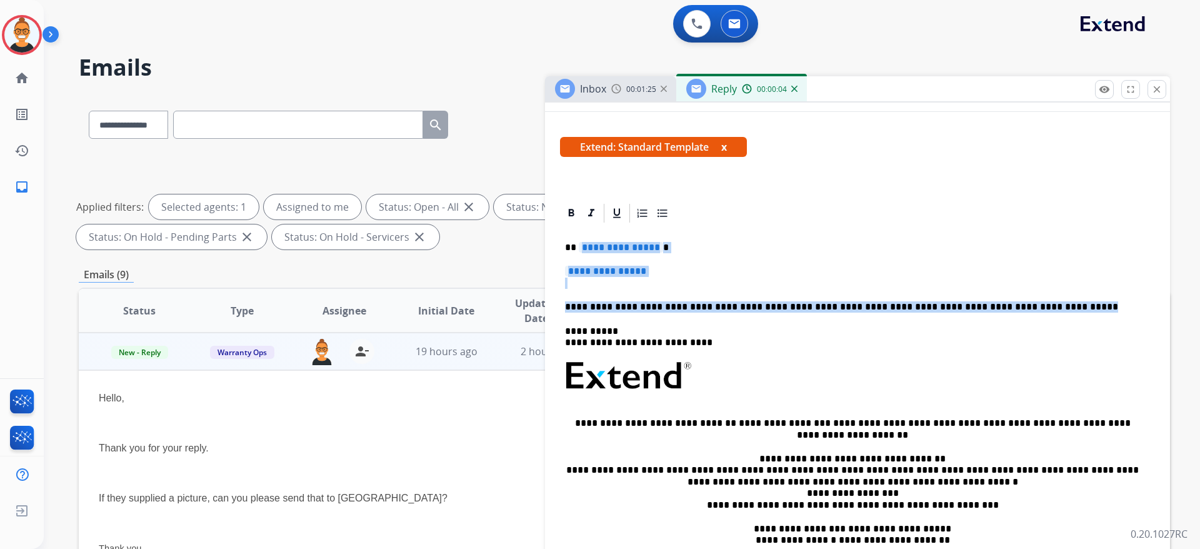
drag, startPoint x: 1035, startPoint y: 304, endPoint x: 585, endPoint y: 249, distance: 454.1
click at [578, 248] on div "**********" at bounding box center [857, 405] width 595 height 362
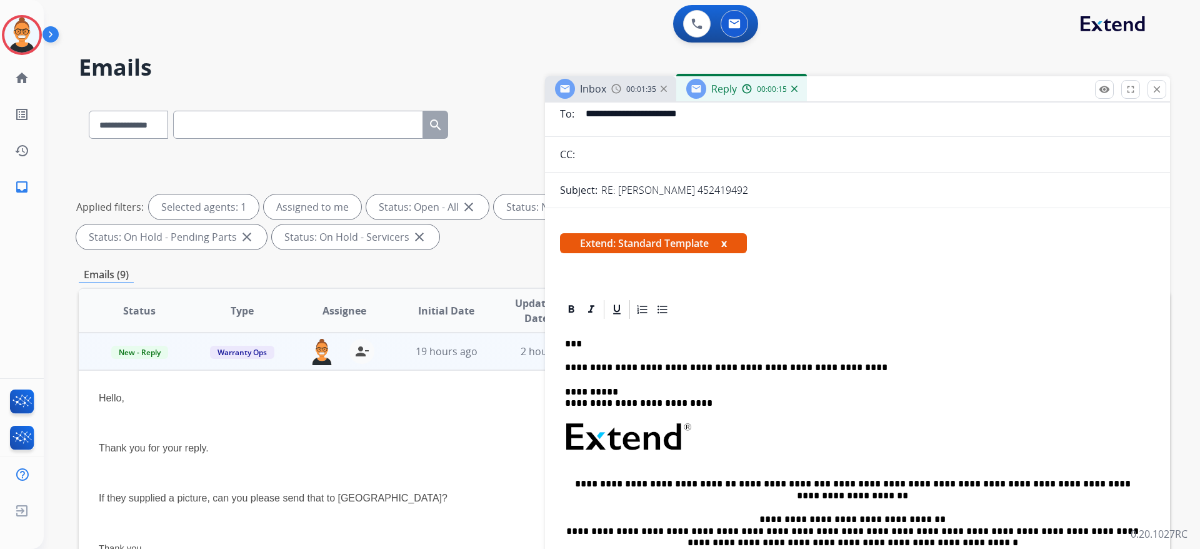
scroll to position [0, 0]
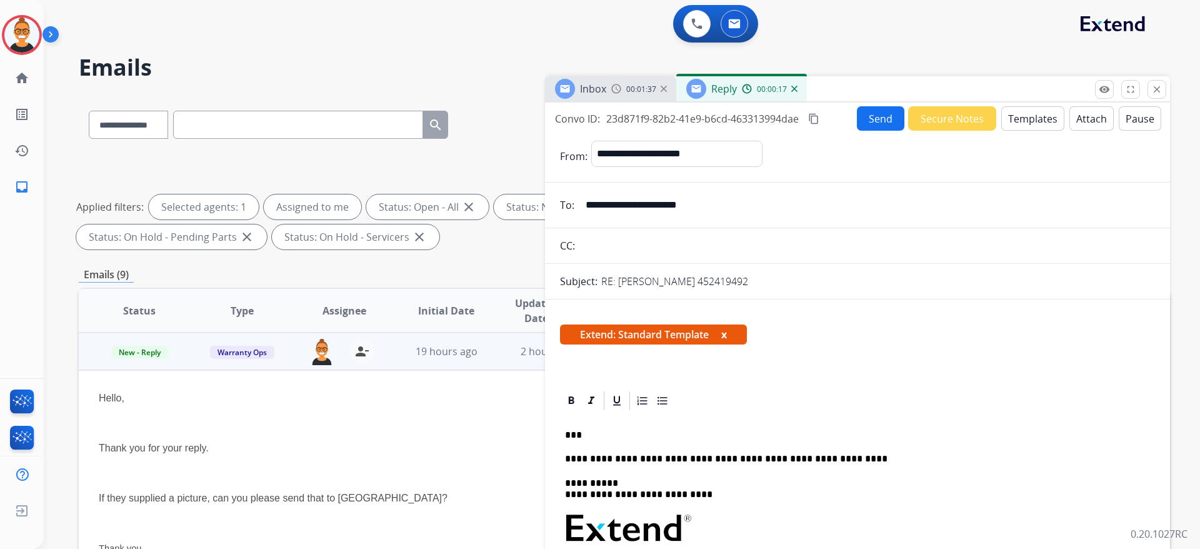
click at [1082, 110] on button "Attach" at bounding box center [1092, 118] width 44 height 24
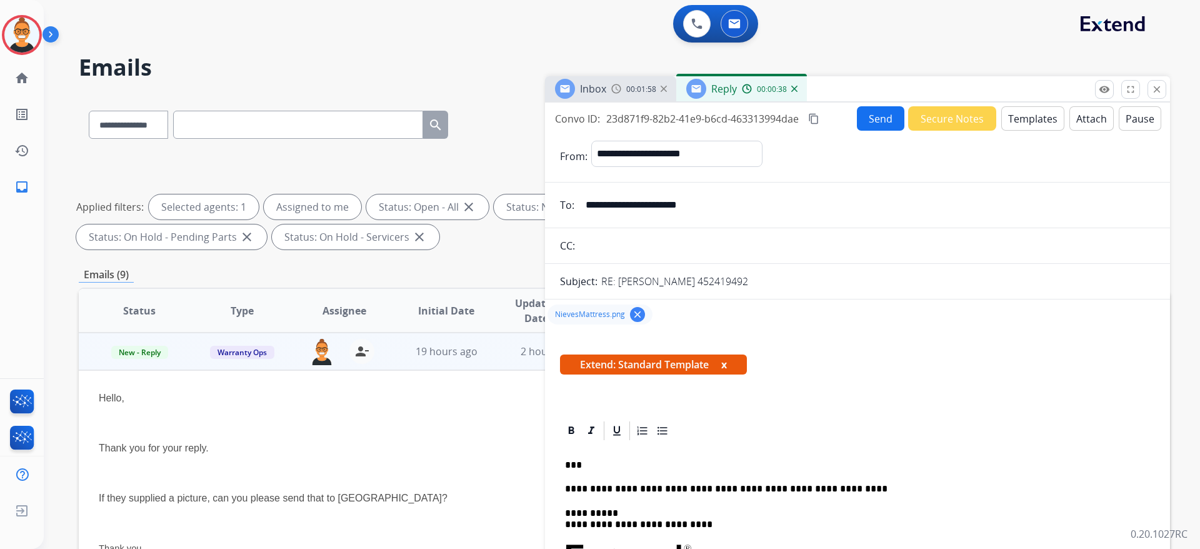
click at [877, 122] on button "Send" at bounding box center [881, 118] width 48 height 24
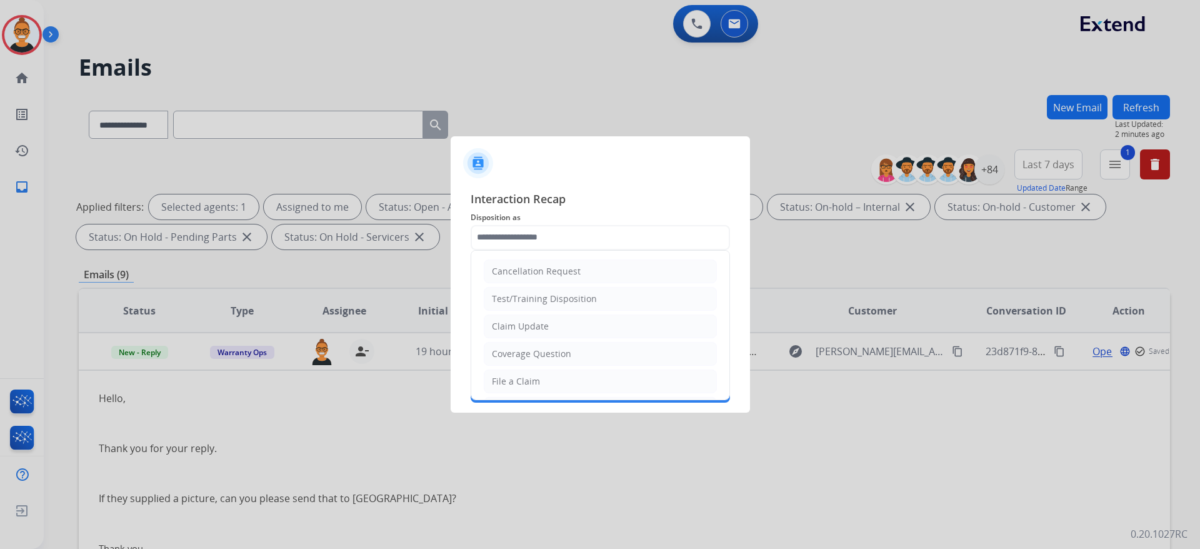
click at [517, 246] on input "text" at bounding box center [600, 237] width 259 height 25
click at [539, 326] on div "Claim Update" at bounding box center [520, 326] width 57 height 13
type input "**********"
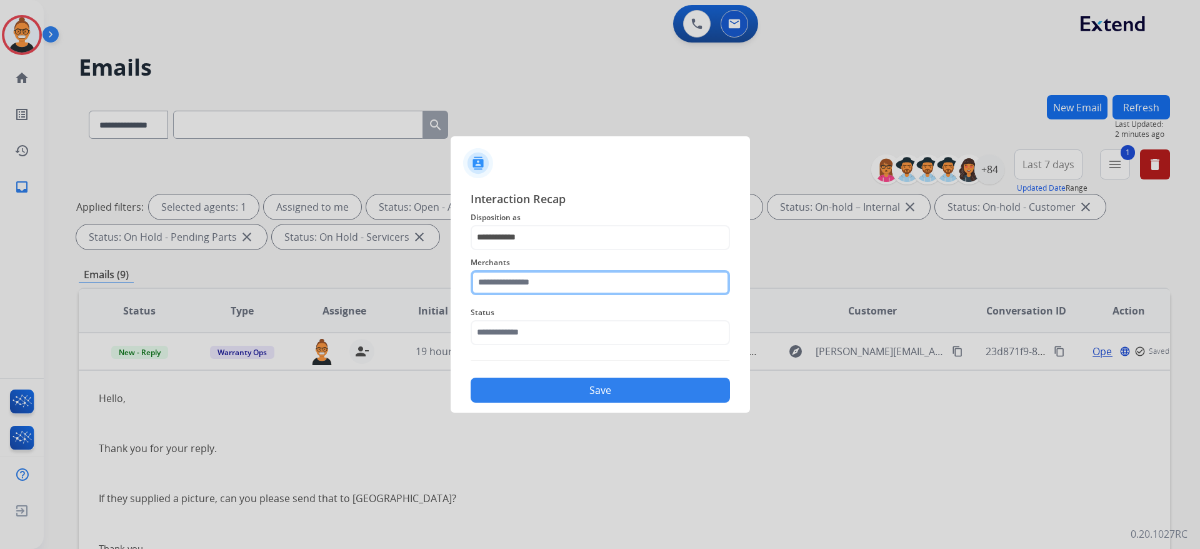
click at [532, 287] on input "text" at bounding box center [600, 282] width 259 height 25
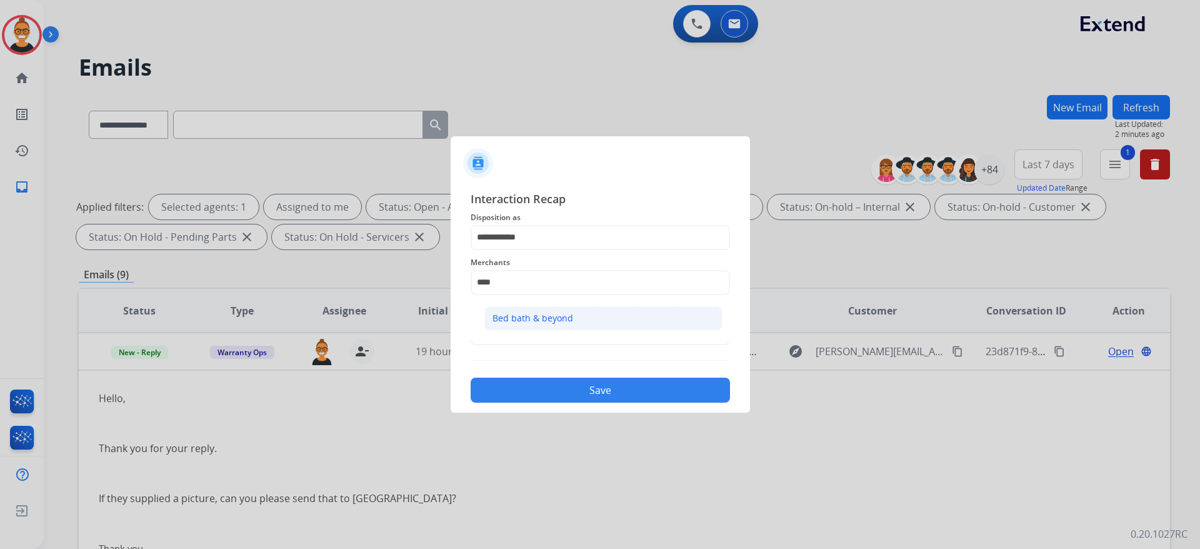
click at [533, 314] on div "Bed bath & beyond" at bounding box center [533, 318] width 81 height 13
type input "**********"
click at [532, 327] on input "text" at bounding box center [600, 332] width 259 height 25
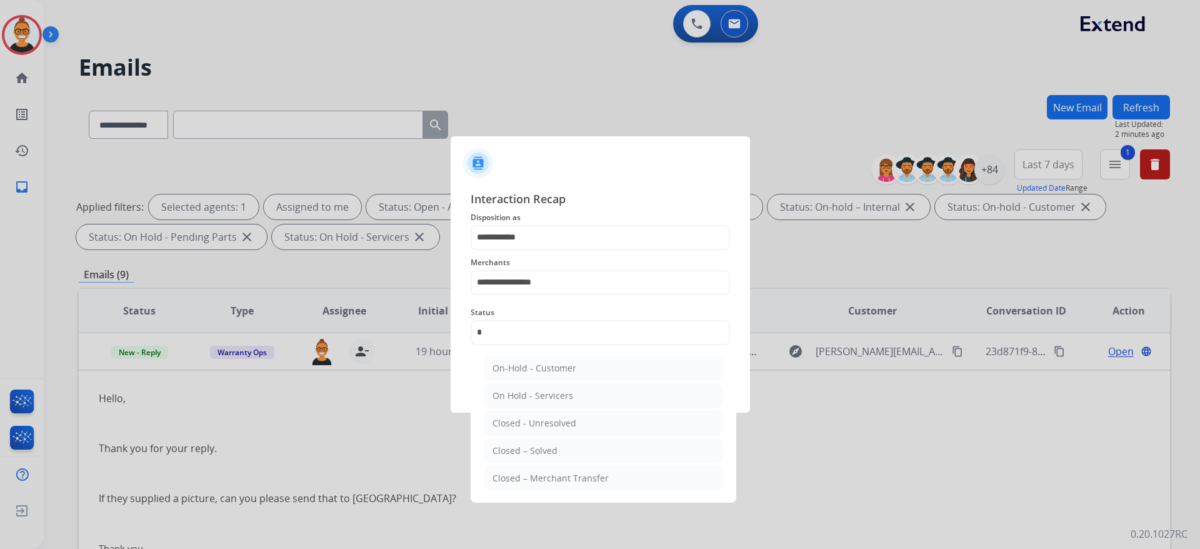
drag, startPoint x: 571, startPoint y: 448, endPoint x: 558, endPoint y: 428, distance: 23.9
click at [570, 448] on li "Closed – Solved" at bounding box center [604, 451] width 238 height 24
type input "**********"
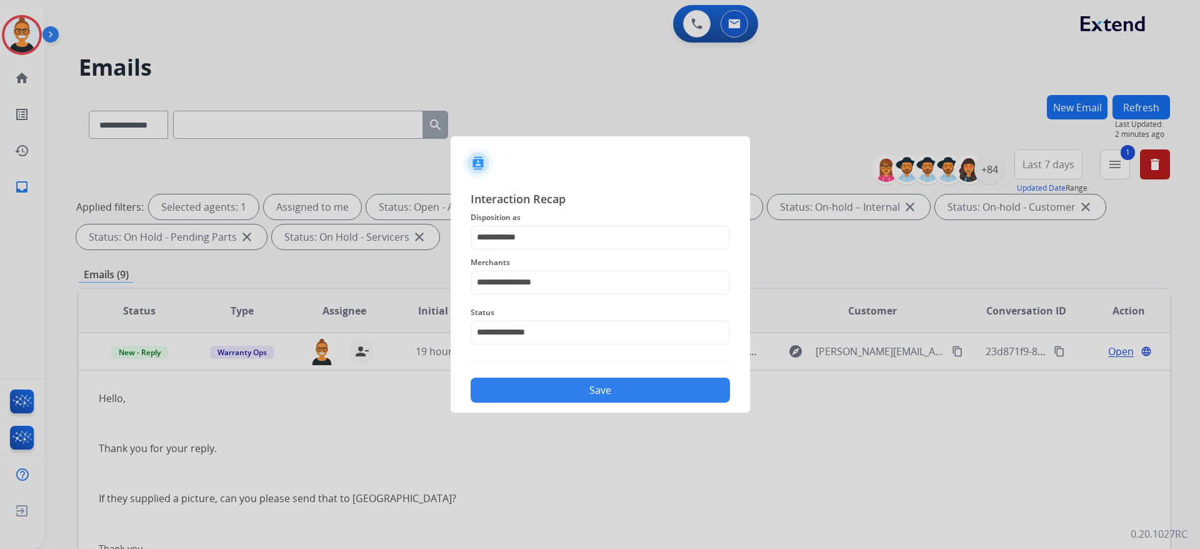
click at [545, 398] on button "Save" at bounding box center [600, 390] width 259 height 25
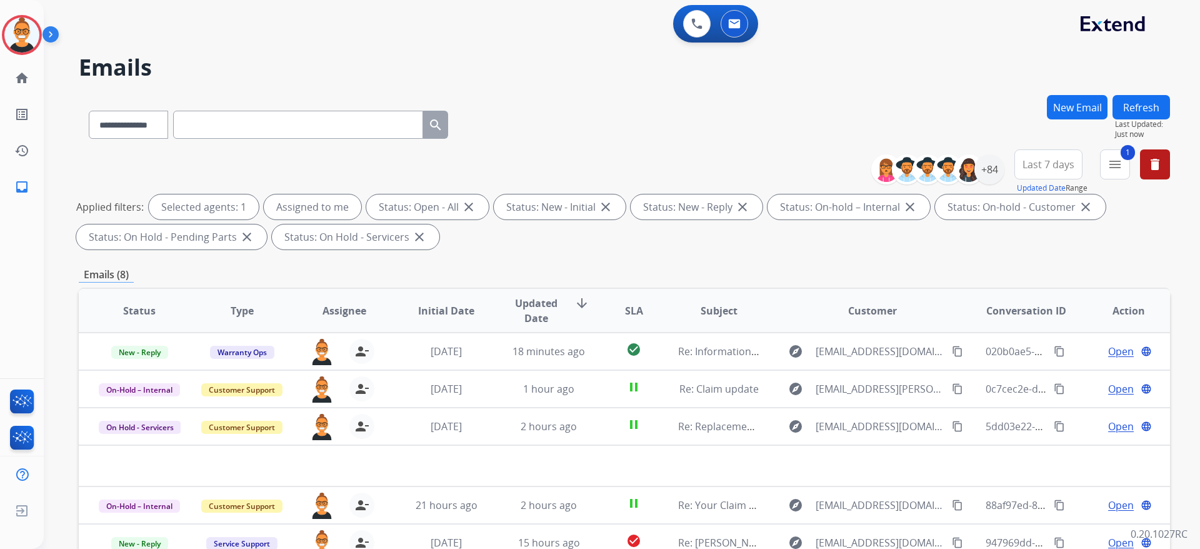
scroll to position [188, 0]
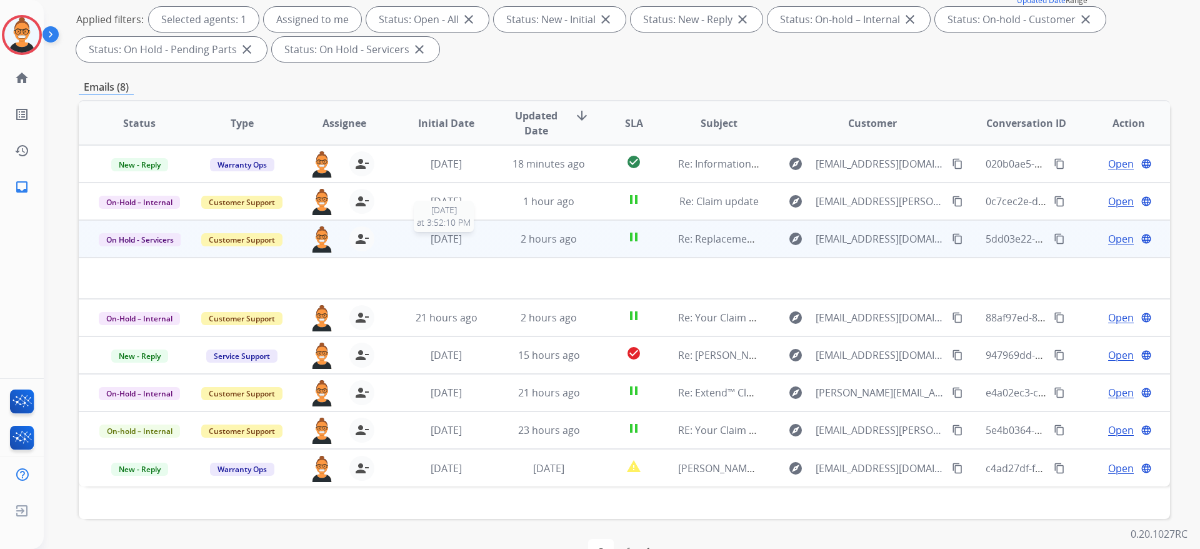
click at [478, 240] on div "[DATE]" at bounding box center [447, 238] width 82 height 15
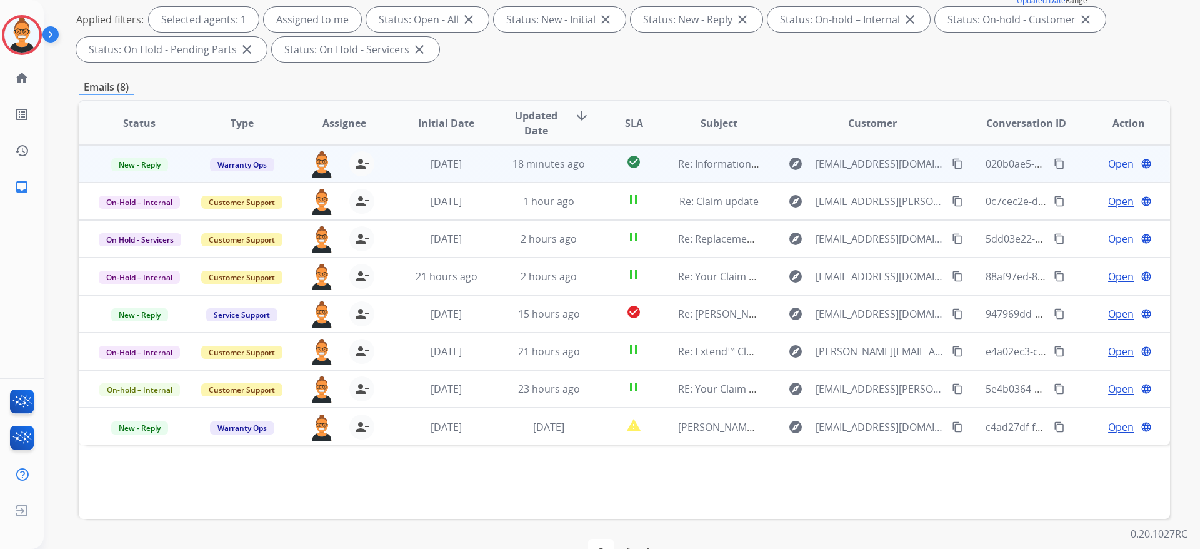
click at [601, 162] on td "check_circle" at bounding box center [624, 164] width 68 height 38
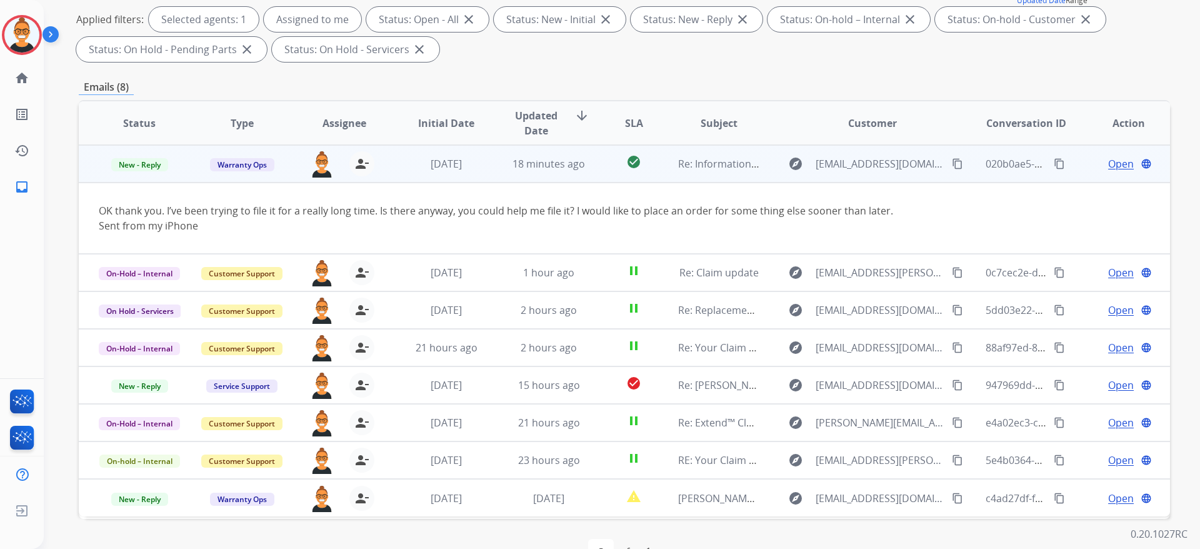
click at [1112, 162] on span "Open" at bounding box center [1122, 163] width 26 height 15
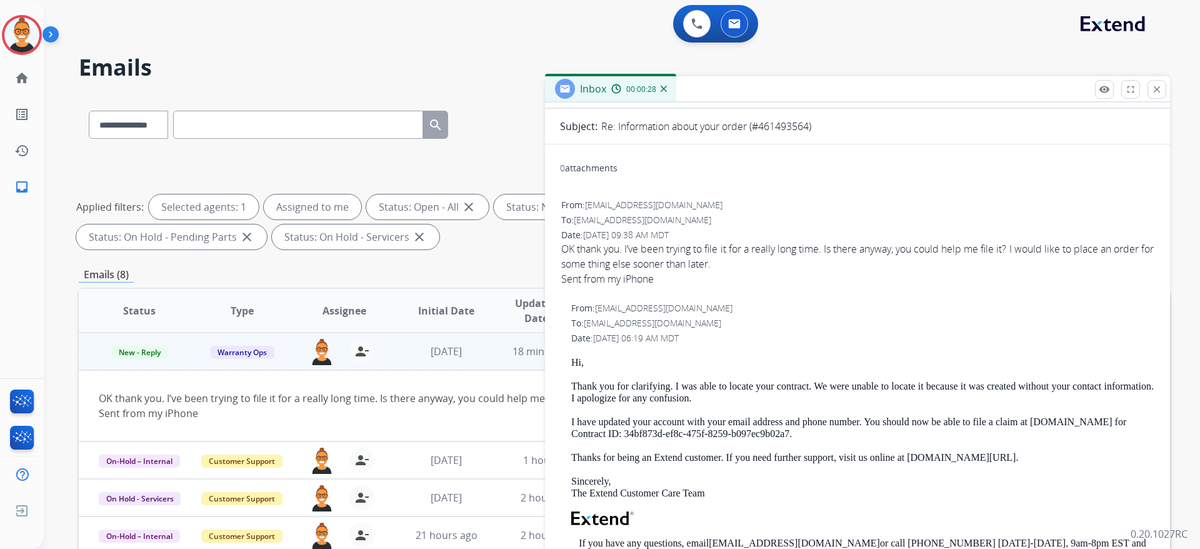
scroll to position [0, 0]
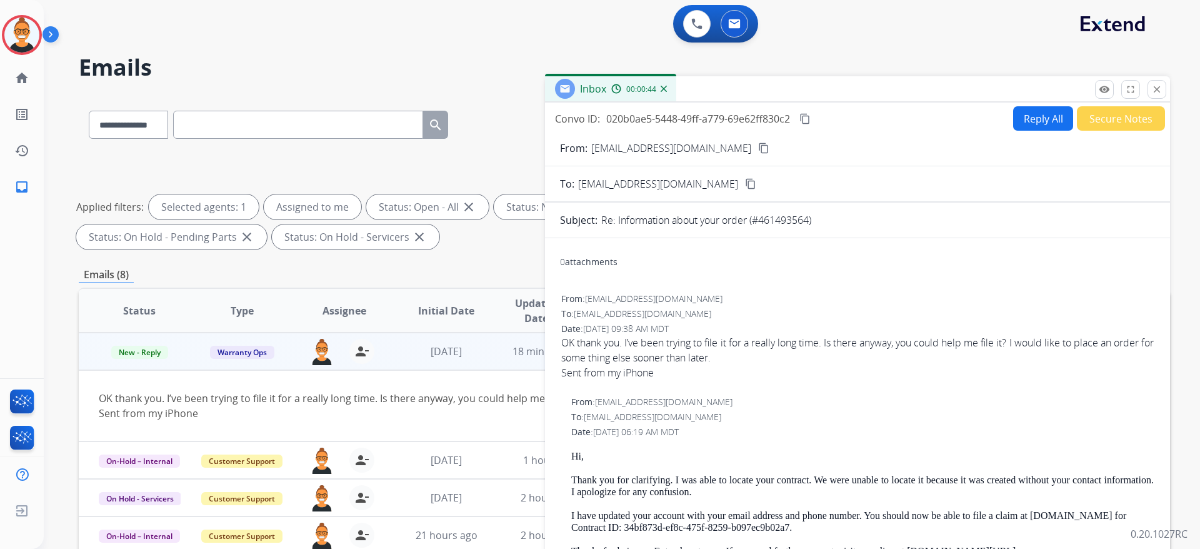
click at [1159, 78] on div "Inbox 00:00:44" at bounding box center [857, 89] width 625 height 26
click at [1153, 91] on mat-icon "close" at bounding box center [1157, 89] width 11 height 11
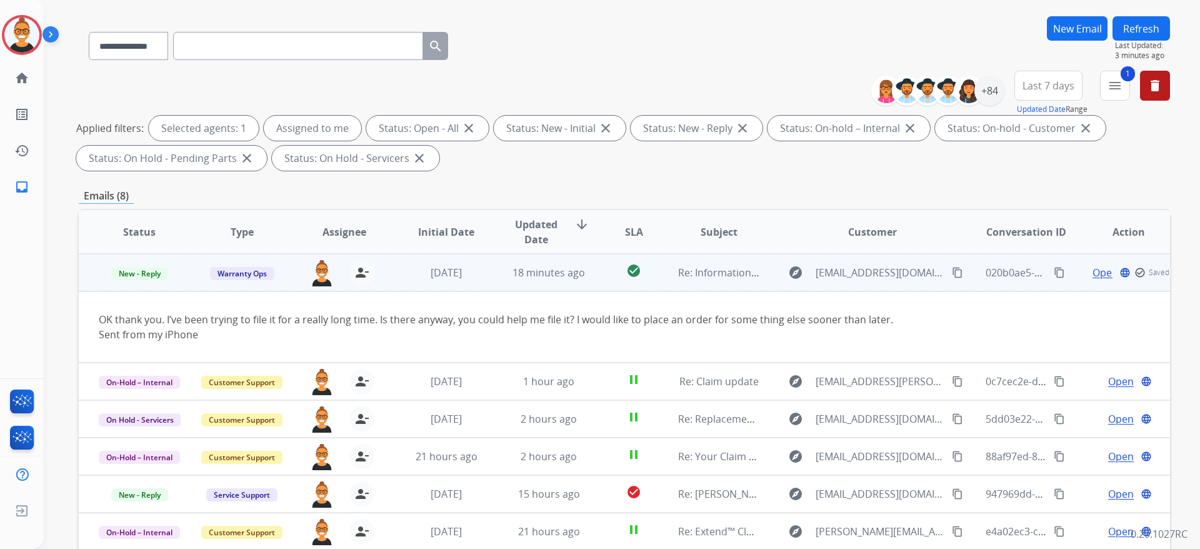
scroll to position [188, 0]
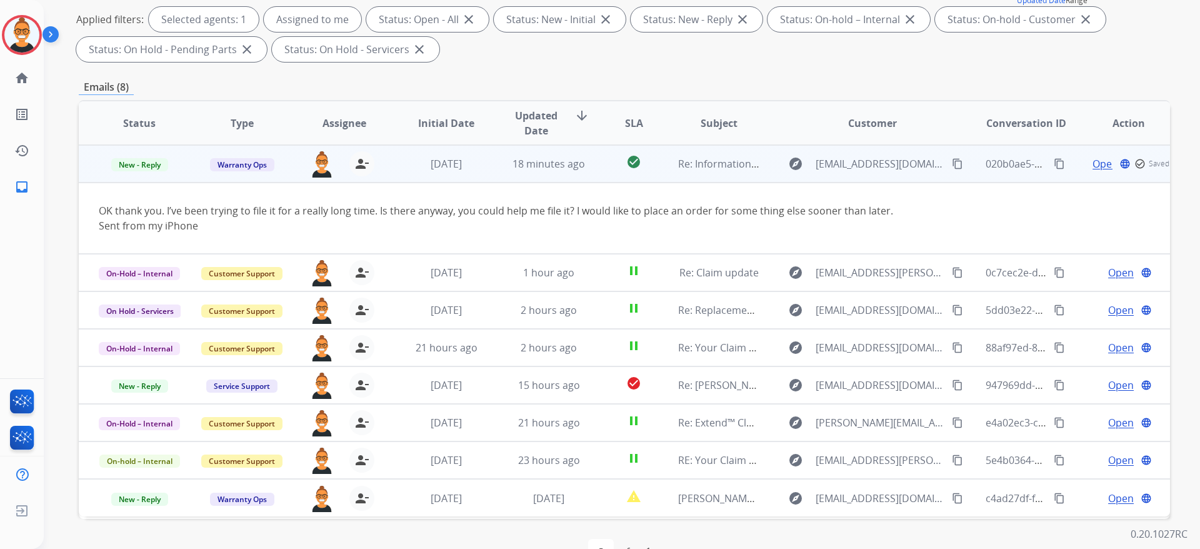
click at [591, 164] on td "check_circle" at bounding box center [624, 164] width 68 height 38
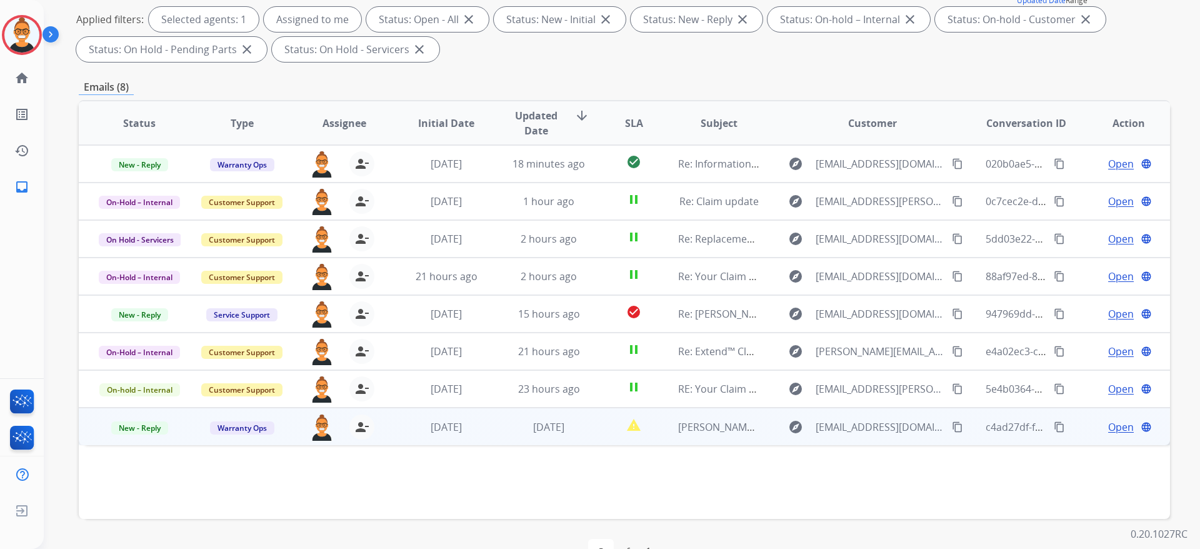
click at [581, 439] on td "[DATE]" at bounding box center [539, 427] width 103 height 38
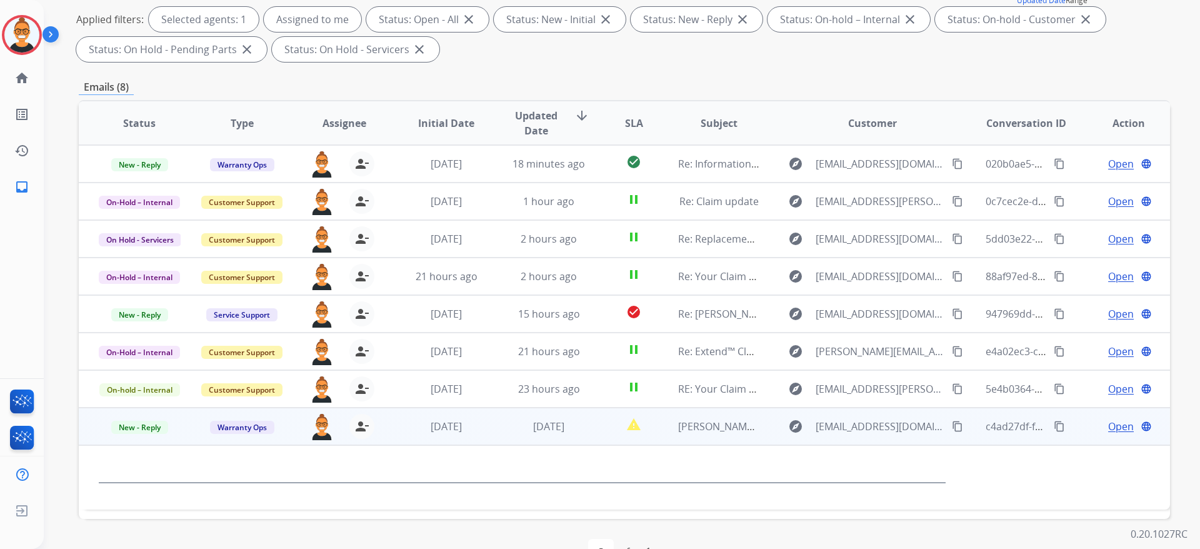
click at [577, 434] on td "[DATE]" at bounding box center [539, 427] width 103 height 38
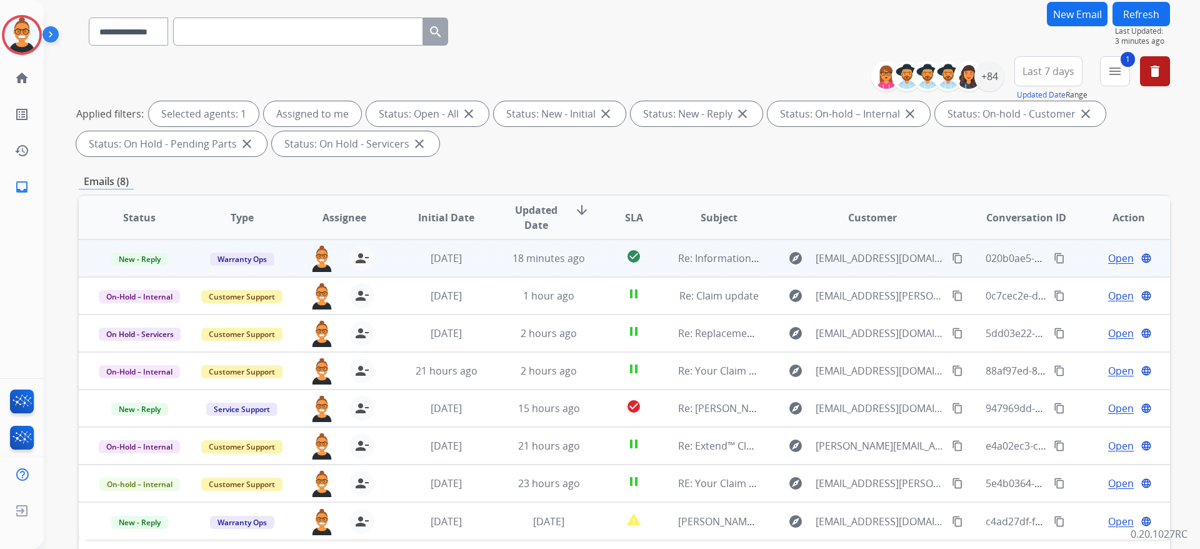
scroll to position [0, 0]
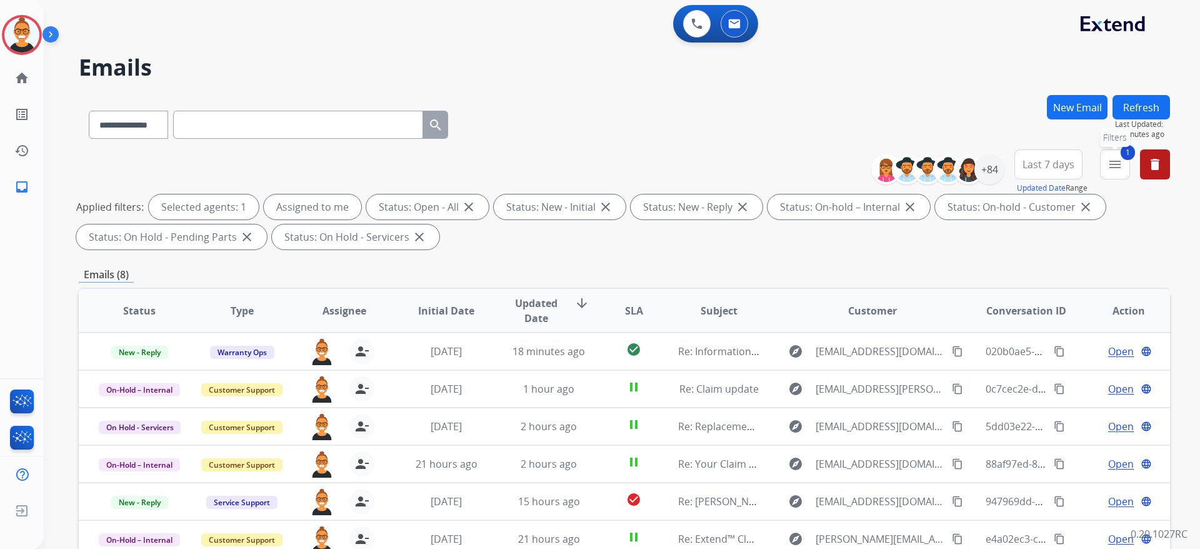
click at [1127, 158] on span "1" at bounding box center [1128, 152] width 14 height 15
click at [1114, 156] on button "1 menu Filters" at bounding box center [1115, 164] width 30 height 30
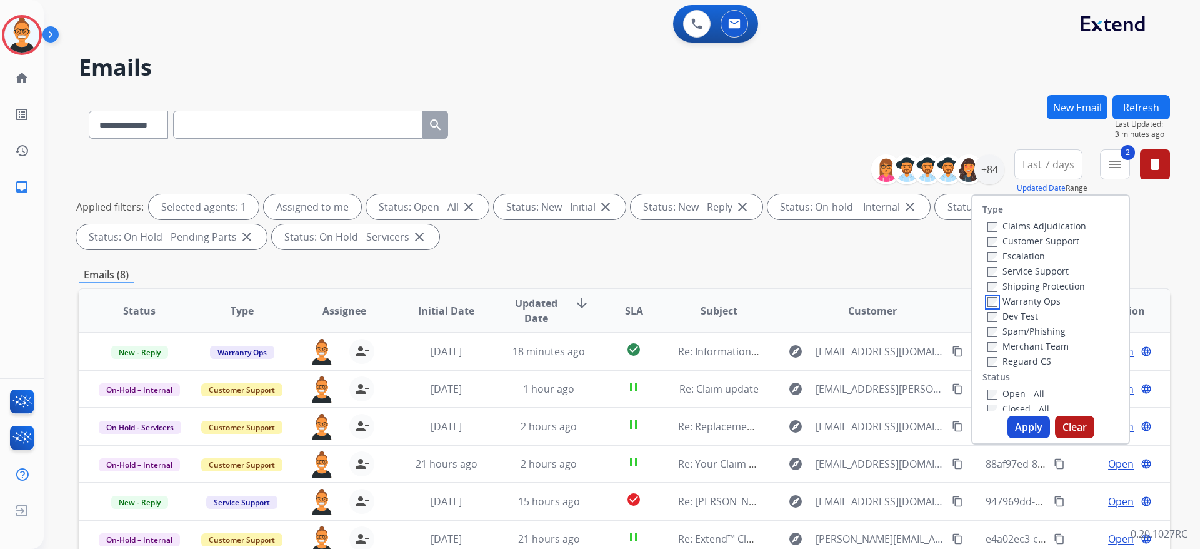
scroll to position [94, 0]
click at [1020, 421] on button "Apply" at bounding box center [1029, 427] width 43 height 23
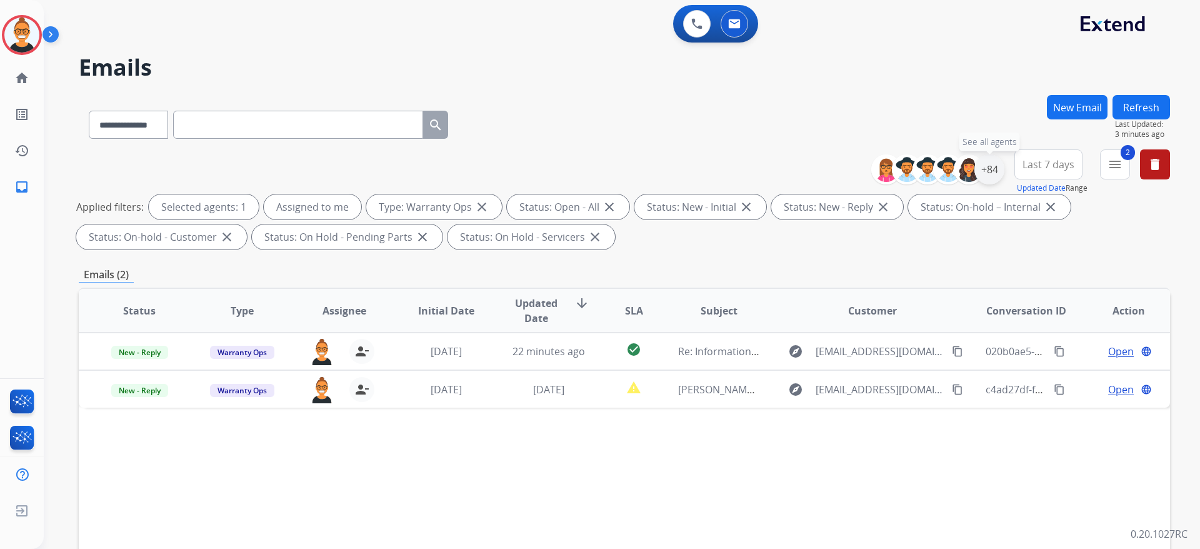
click at [995, 173] on div "+84" at bounding box center [990, 169] width 30 height 30
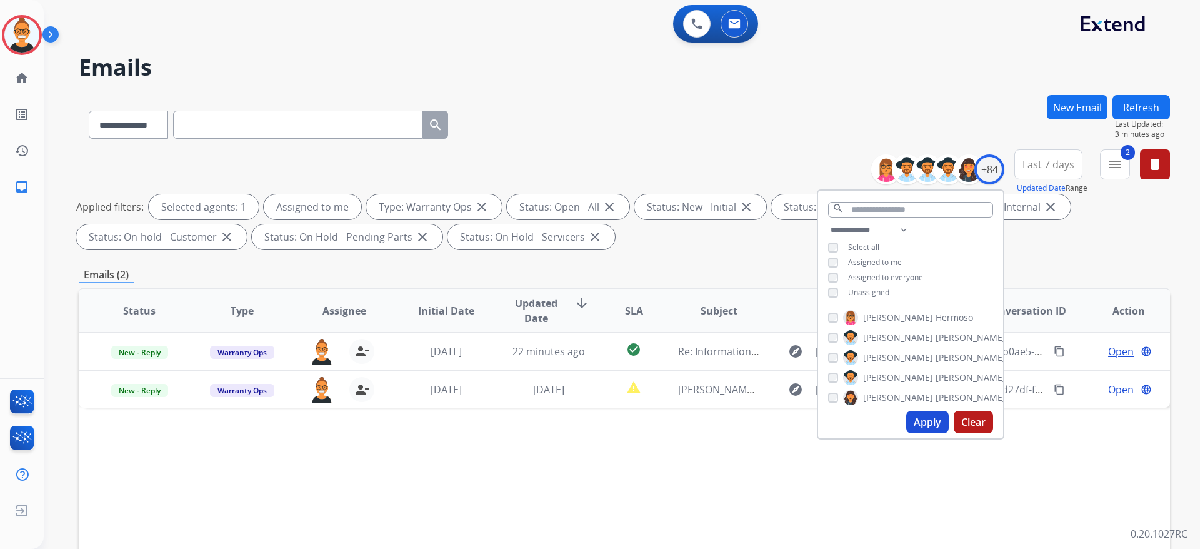
click at [864, 289] on span "Unassigned" at bounding box center [868, 292] width 41 height 11
click at [922, 421] on button "Apply" at bounding box center [928, 422] width 43 height 23
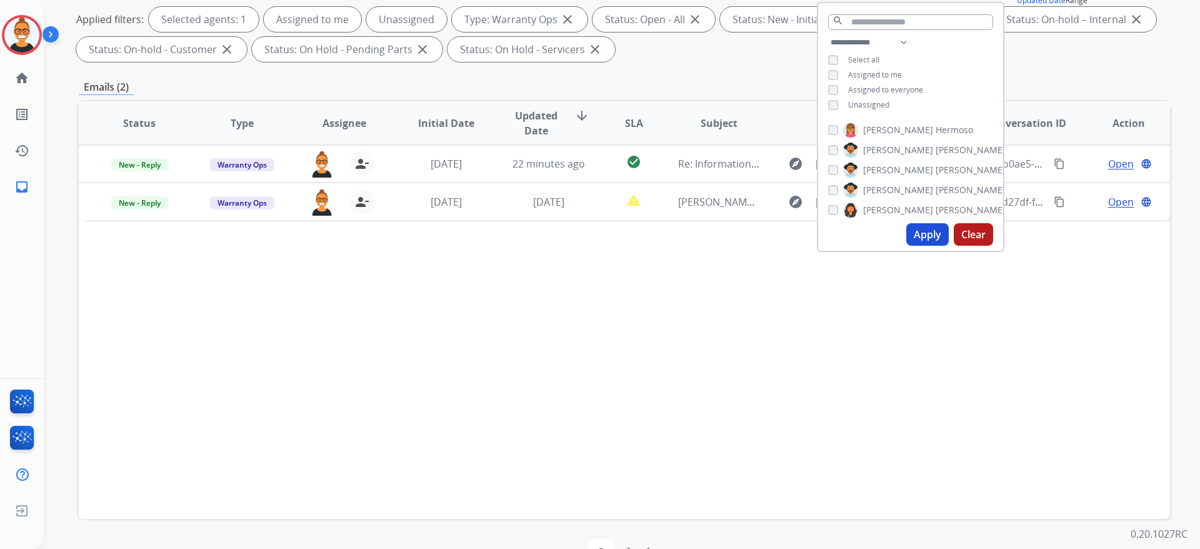
click at [703, 345] on div "Status Type Assignee Initial Date Updated Date arrow_downward SLA Subject Custo…" at bounding box center [625, 309] width 1092 height 419
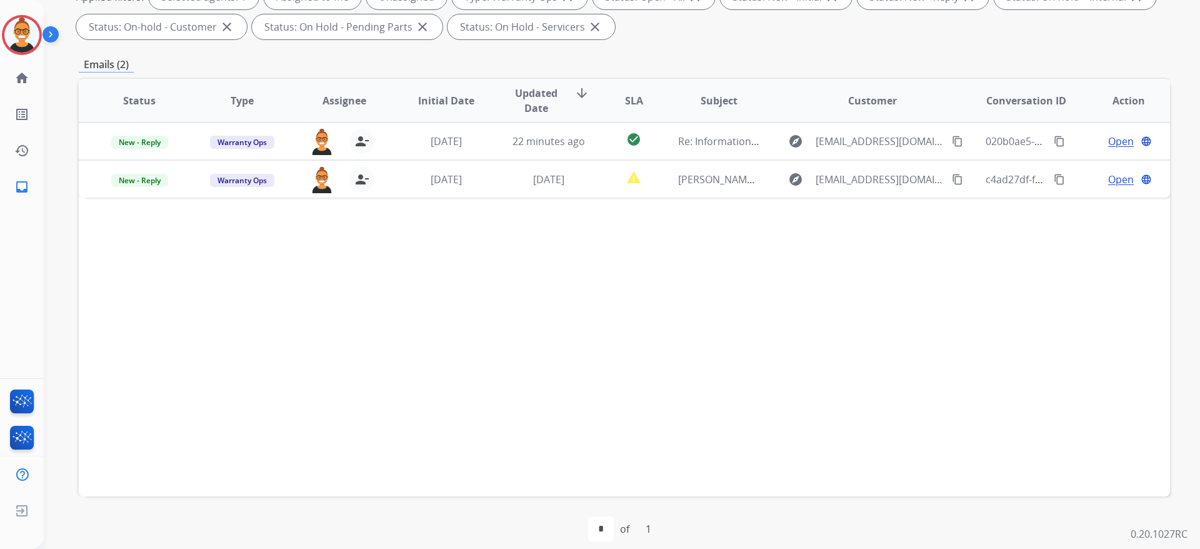
scroll to position [223, 0]
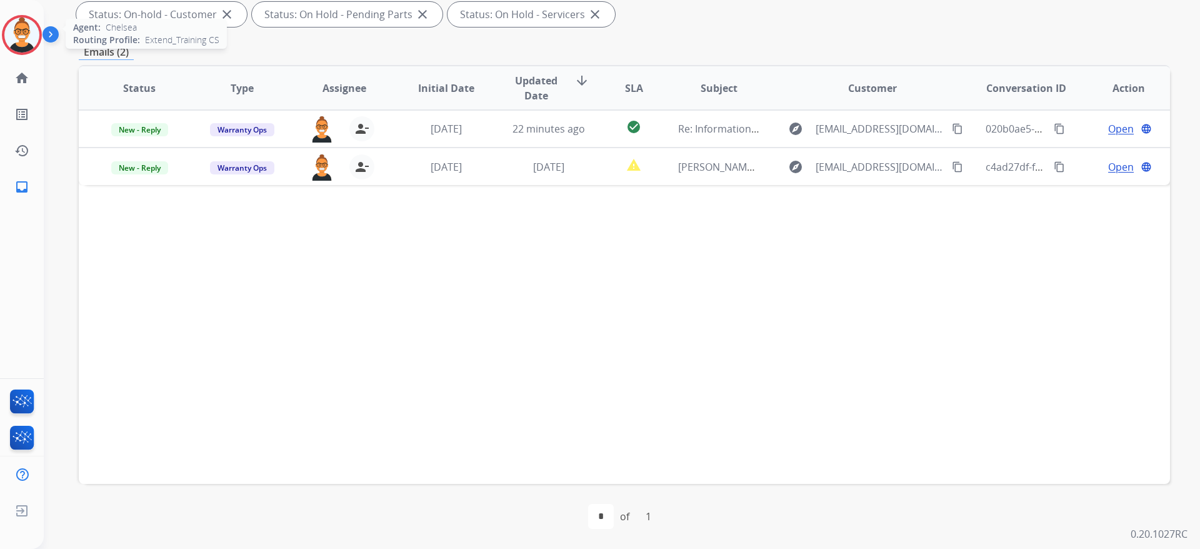
click at [24, 34] on img at bounding box center [21, 35] width 35 height 35
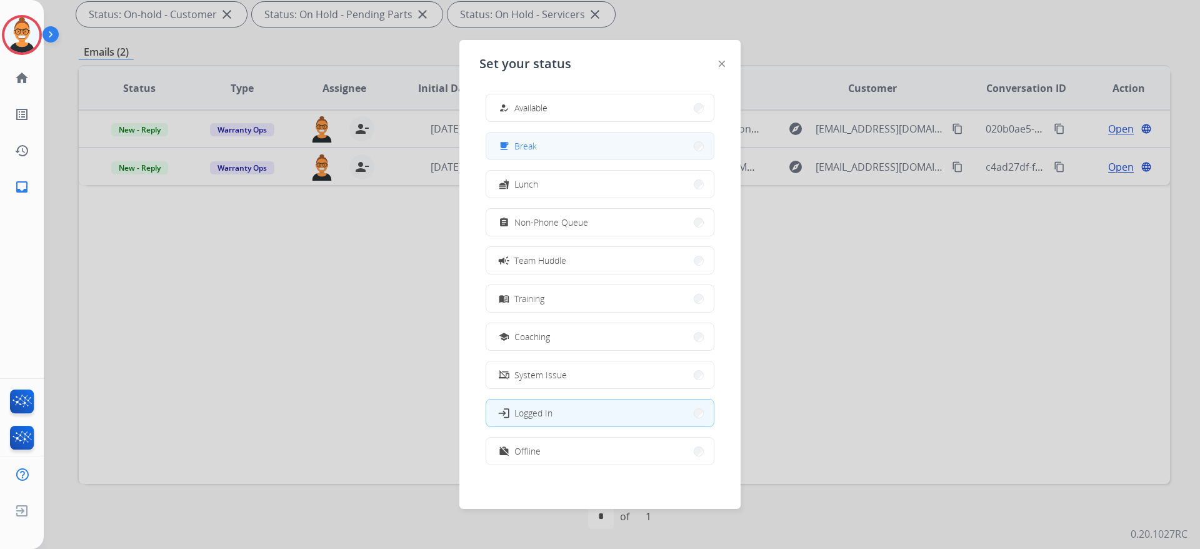
click at [542, 151] on button "free_breakfast Break" at bounding box center [600, 146] width 228 height 27
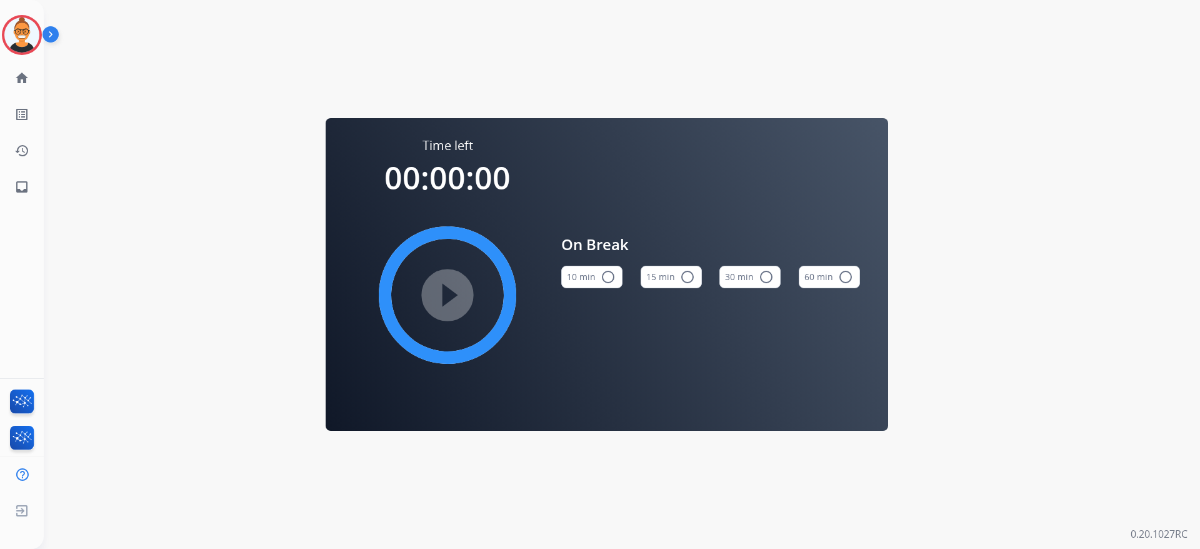
click at [739, 277] on button "30 min radio_button_unchecked" at bounding box center [750, 277] width 61 height 23
click at [453, 294] on mat-icon "play_circle_filled" at bounding box center [447, 295] width 15 height 15
click at [98, 307] on div "Time left 00:29:44 pause_circle_filled On Break 10 min radio_button_unchecked 1…" at bounding box center [607, 274] width 1127 height 549
click at [15, 40] on img at bounding box center [21, 35] width 35 height 35
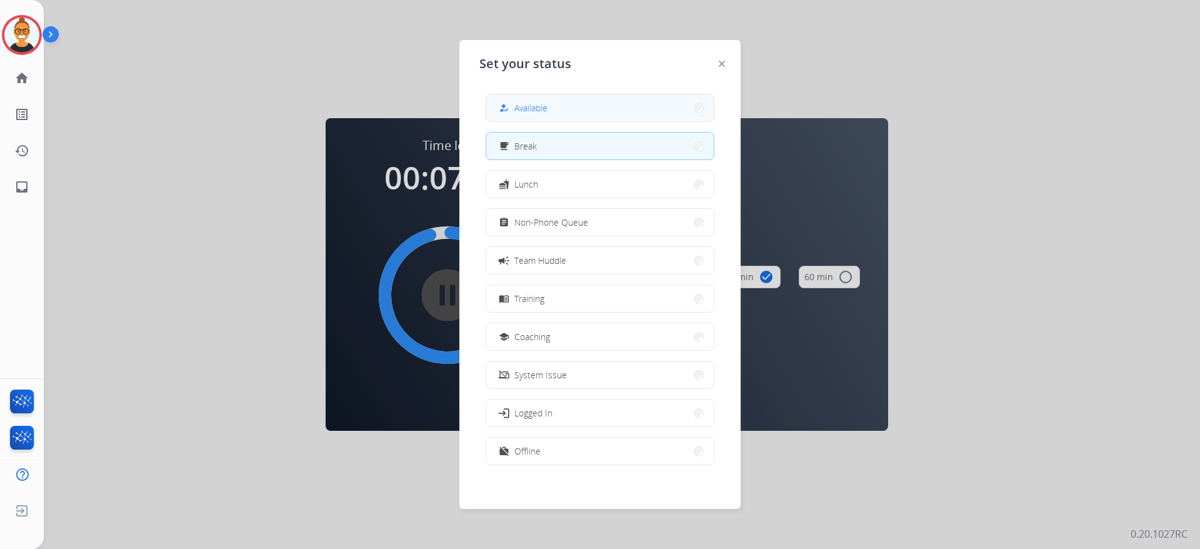
click at [521, 103] on span "Available" at bounding box center [531, 107] width 33 height 13
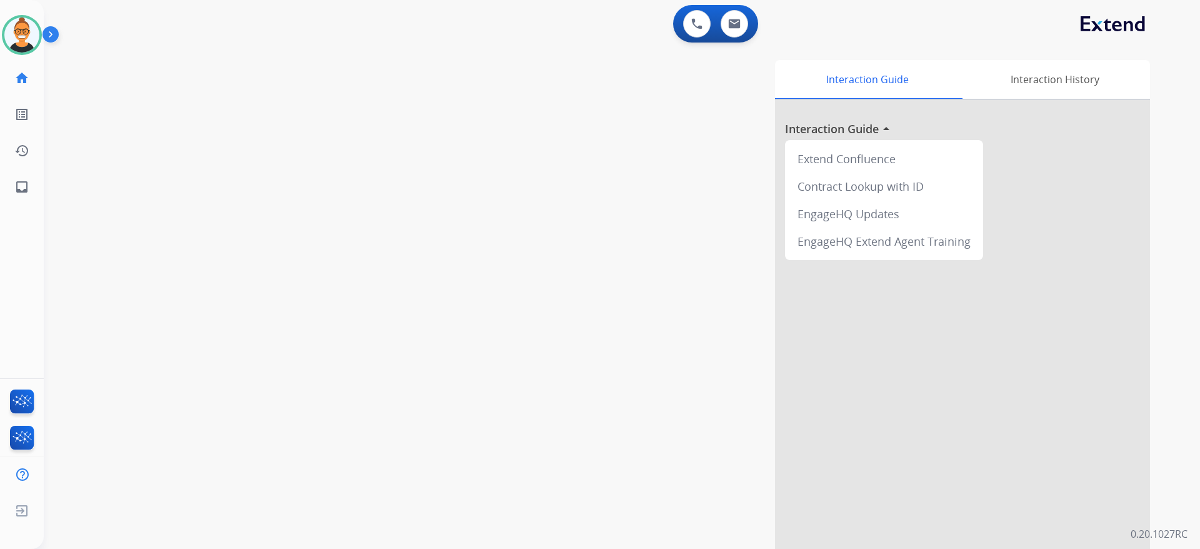
click at [84, 214] on div "swap_horiz Break voice bridge close_fullscreen Connect 3-Way Call merge_type Se…" at bounding box center [607, 305] width 1127 height 521
click at [732, 34] on button at bounding box center [735, 24] width 28 height 28
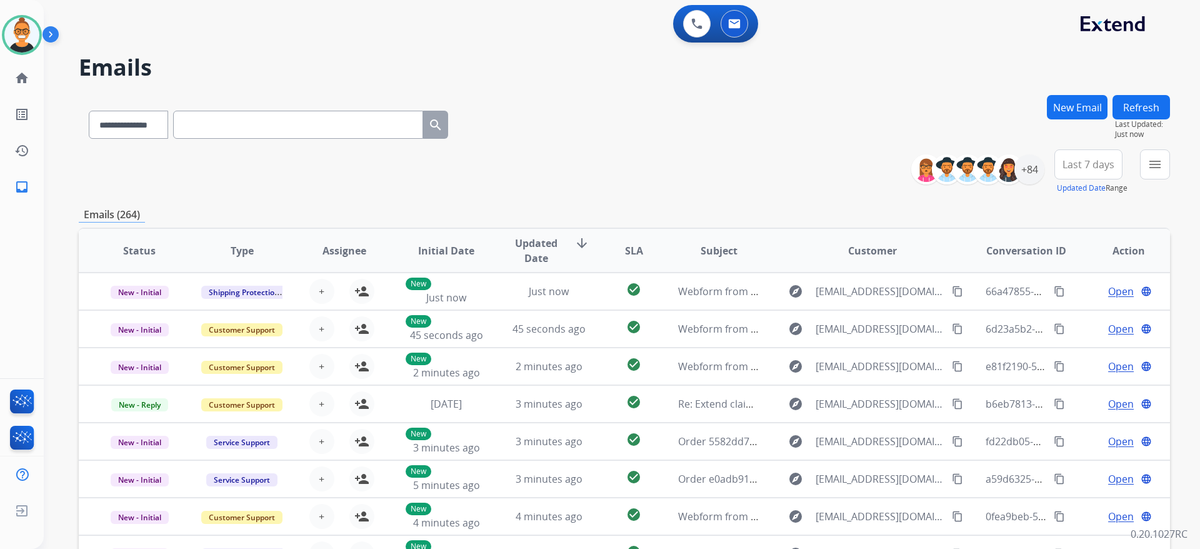
click at [84, 176] on div "**********" at bounding box center [625, 171] width 1092 height 45
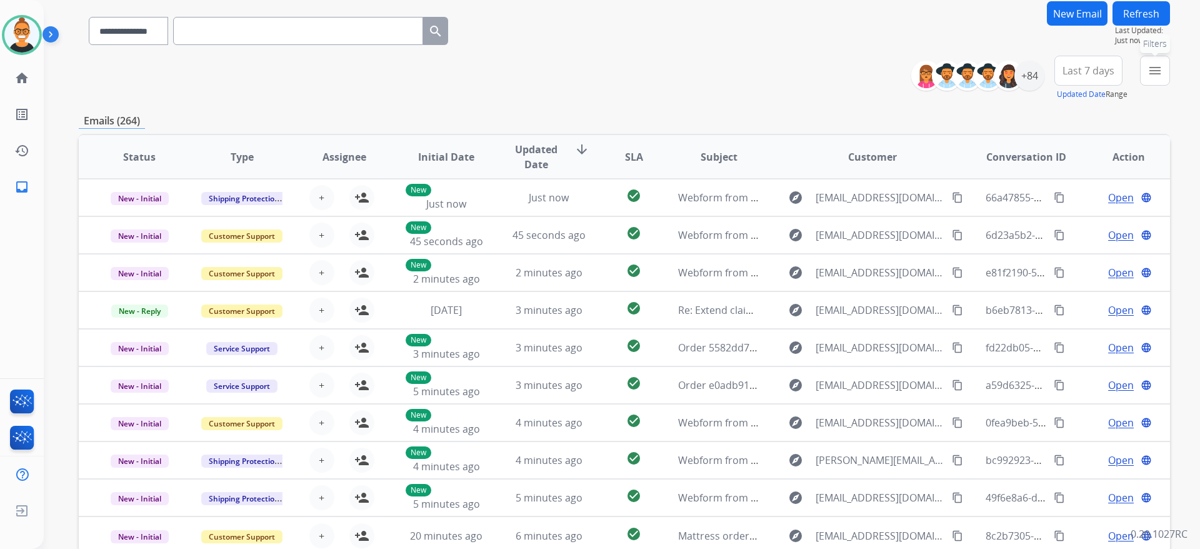
click at [1145, 64] on button "menu Filters" at bounding box center [1155, 71] width 30 height 30
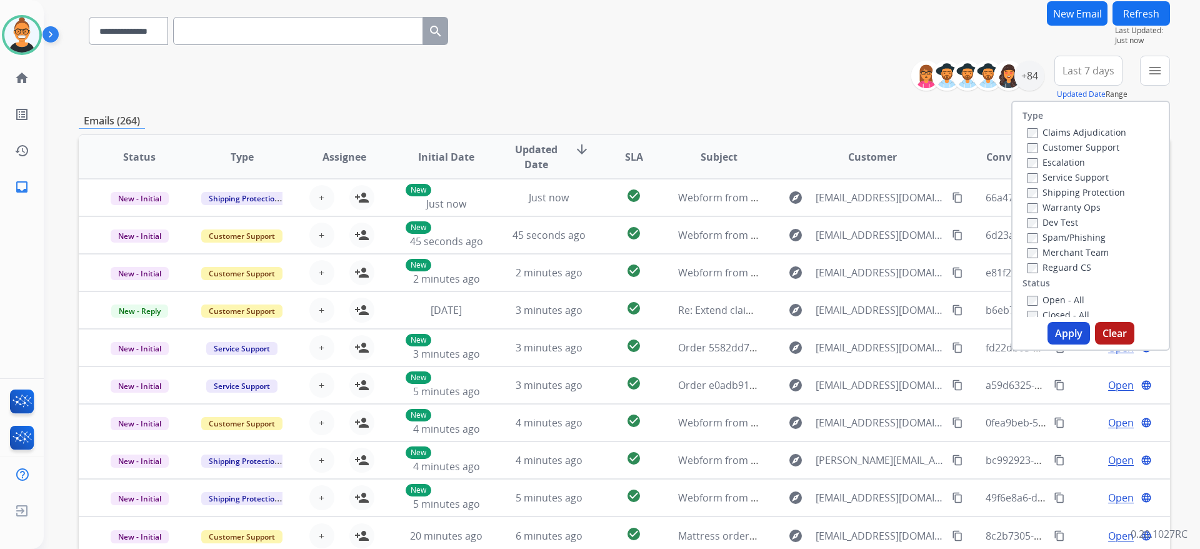
click at [1064, 300] on label "Open - All" at bounding box center [1056, 300] width 57 height 12
click at [1068, 330] on button "Apply" at bounding box center [1069, 333] width 43 height 23
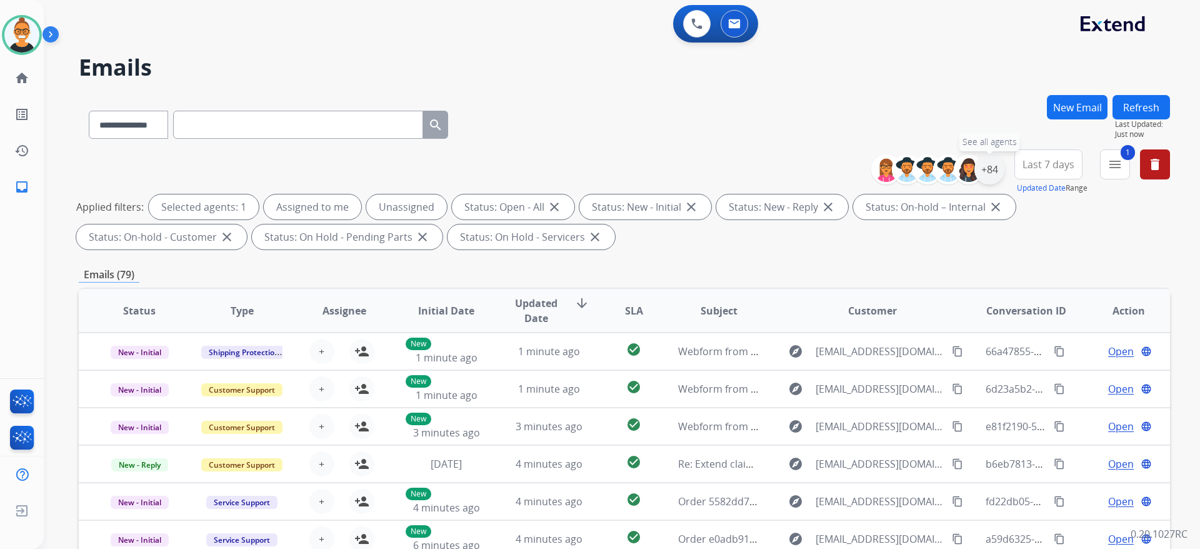
click at [985, 168] on div "+84" at bounding box center [990, 169] width 30 height 30
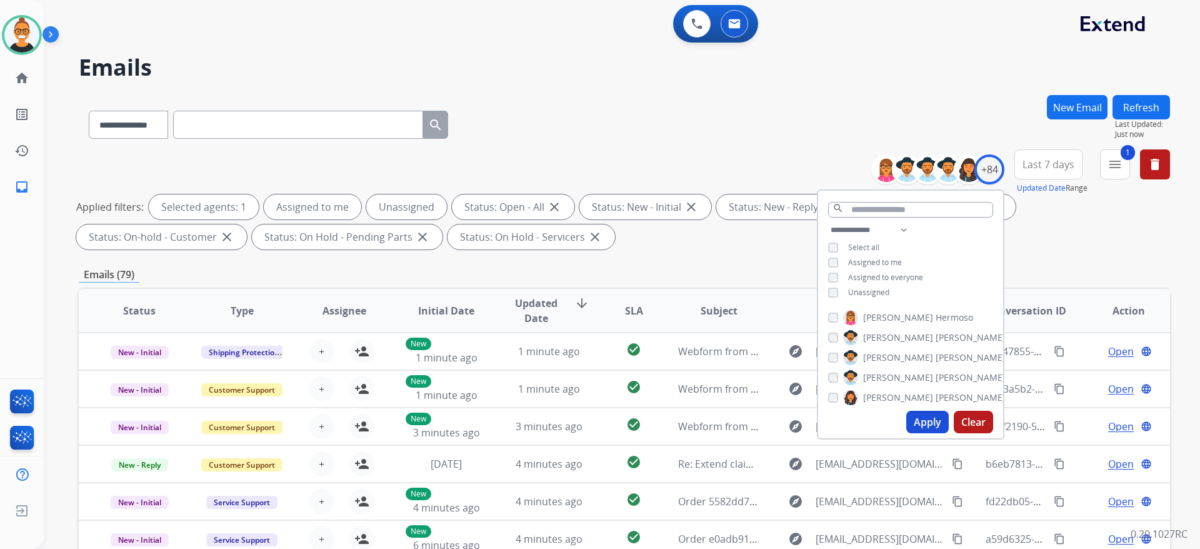
click at [853, 287] on span "Unassigned" at bounding box center [868, 292] width 41 height 11
click at [929, 423] on button "Apply" at bounding box center [928, 422] width 43 height 23
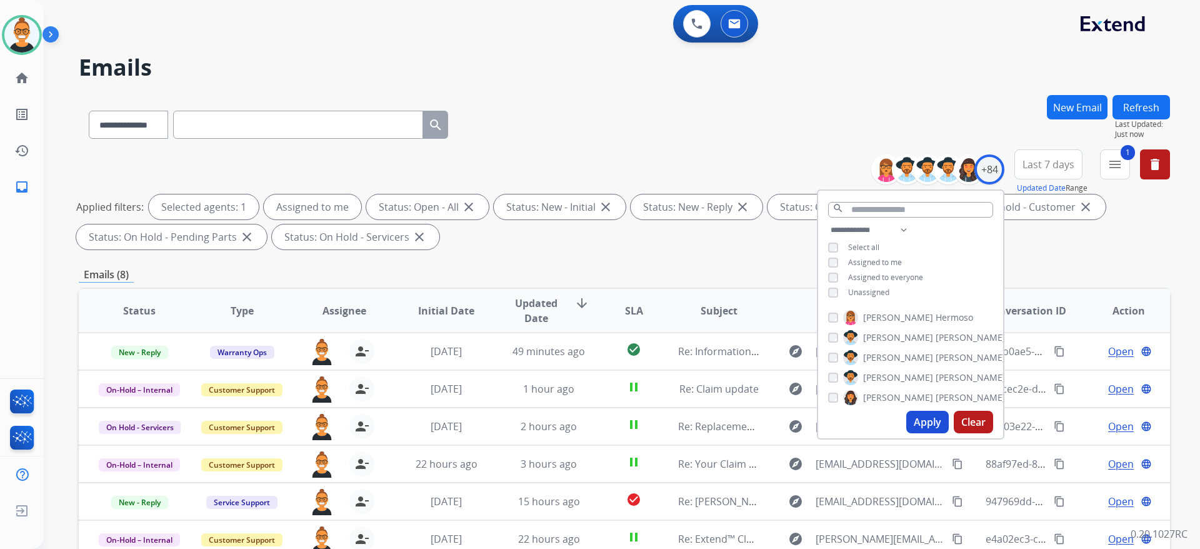
click at [533, 66] on h2 "Emails" at bounding box center [625, 67] width 1092 height 25
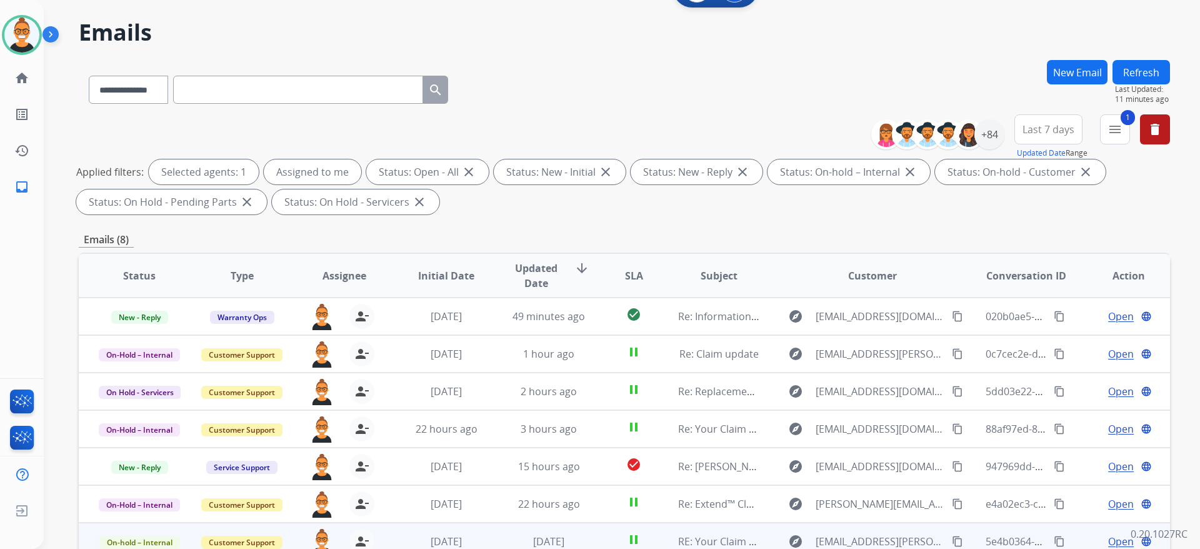
scroll to position [223, 0]
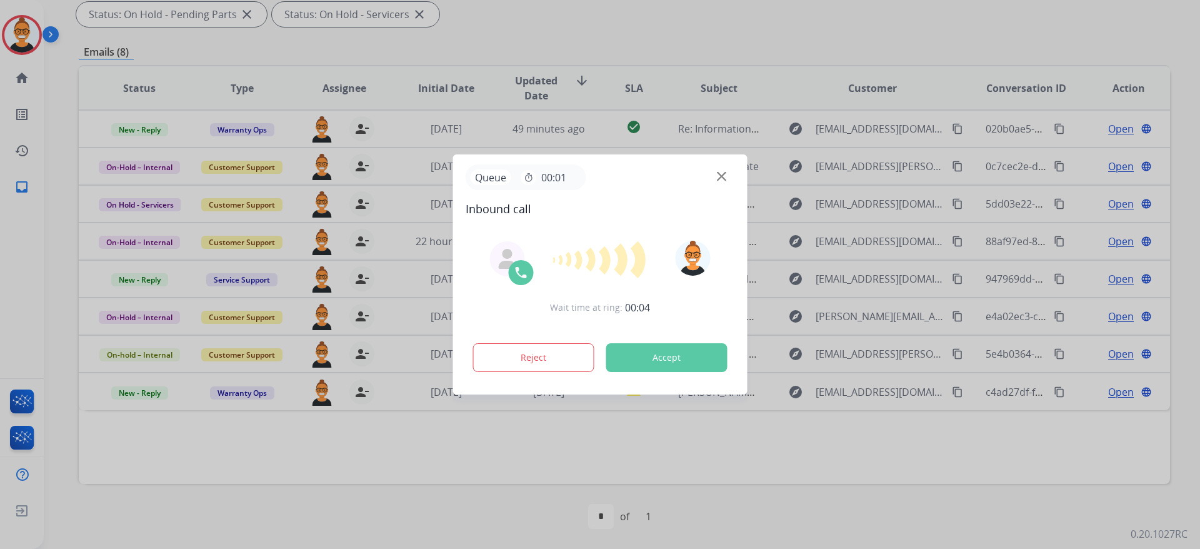
click at [44, 283] on div at bounding box center [600, 274] width 1200 height 549
click at [658, 361] on button "Accept" at bounding box center [667, 357] width 121 height 29
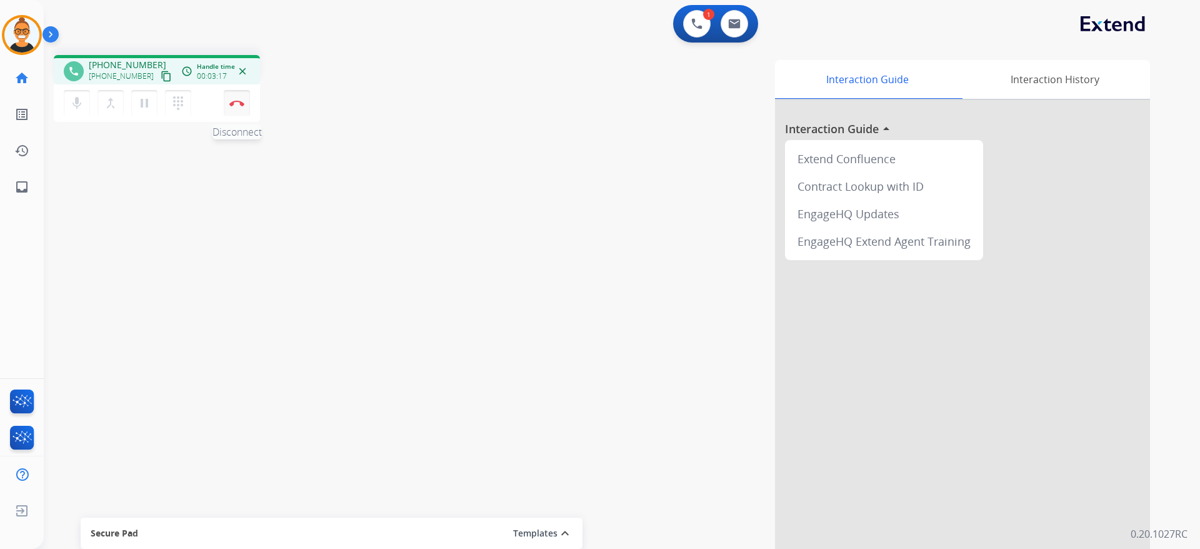
click at [235, 107] on button "Disconnect" at bounding box center [237, 103] width 26 height 26
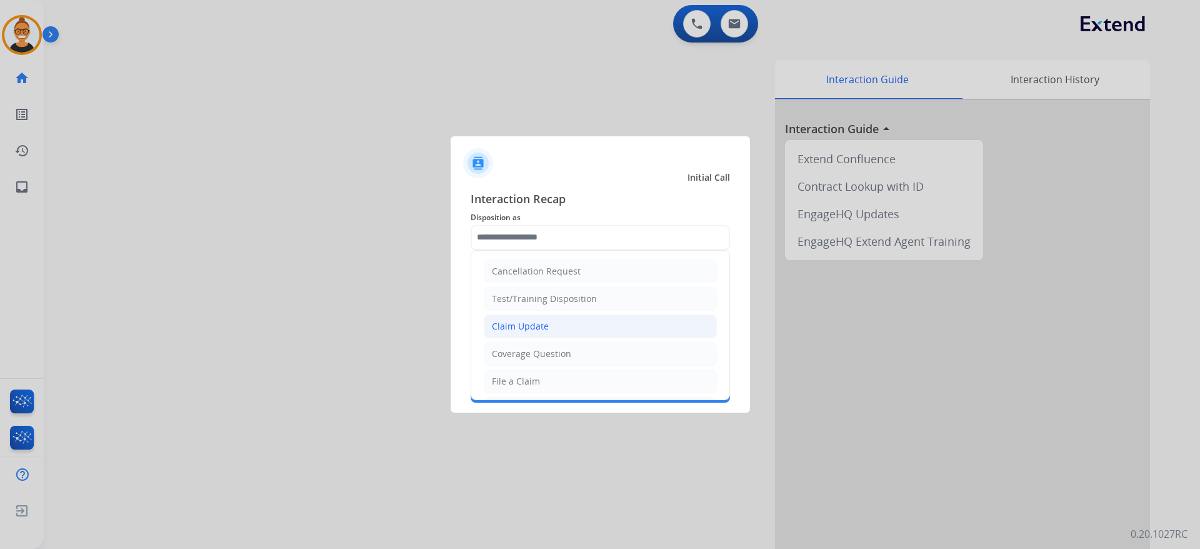
click at [543, 333] on li "Claim Update" at bounding box center [600, 327] width 233 height 24
type input "**********"
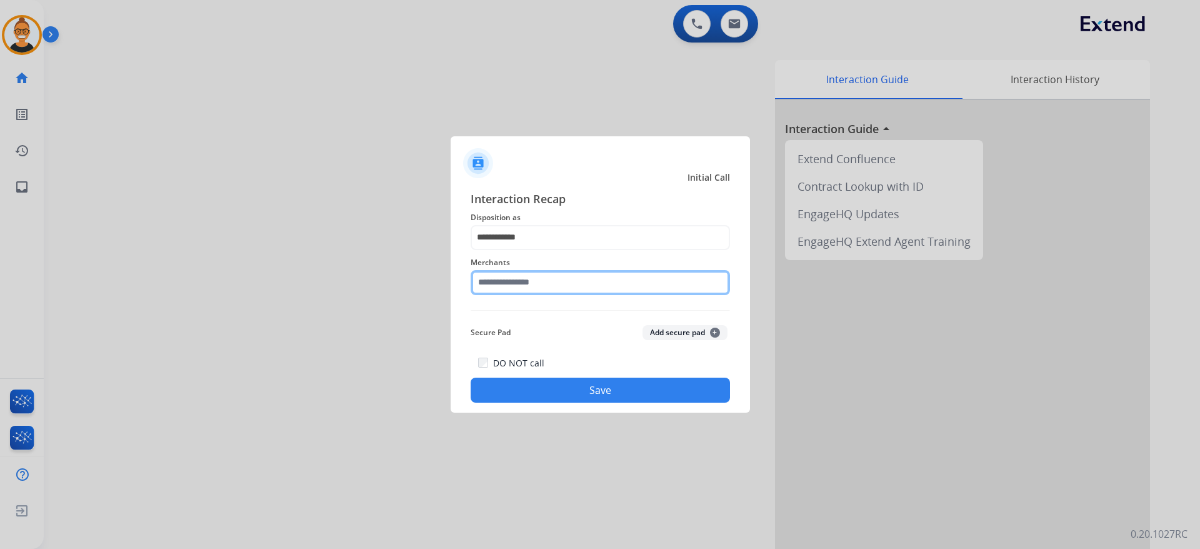
click at [535, 288] on input "text" at bounding box center [600, 282] width 259 height 25
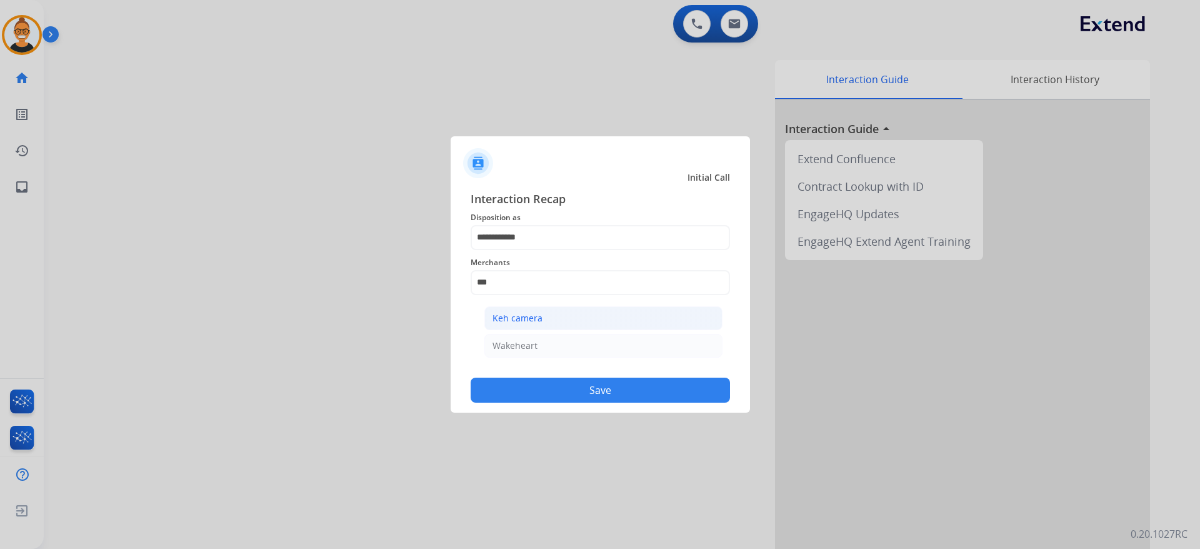
click at [543, 324] on li "Keh camera" at bounding box center [604, 318] width 238 height 24
type input "**********"
click at [550, 383] on button "Save" at bounding box center [600, 390] width 259 height 25
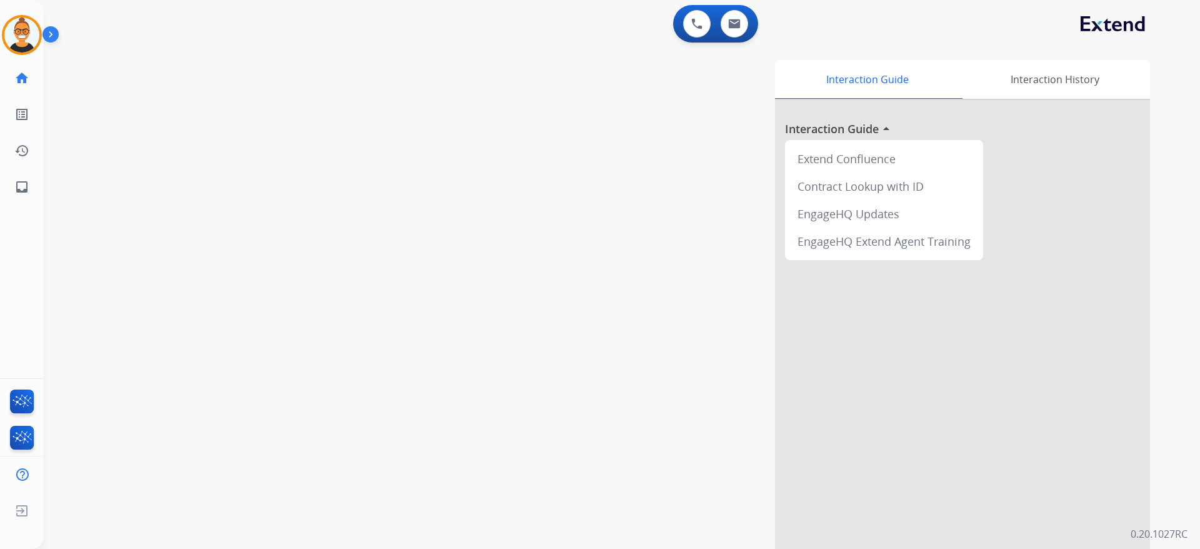
click at [88, 284] on div "swap_horiz Break voice bridge close_fullscreen Connect 3-Way Call merge_type Se…" at bounding box center [607, 305] width 1127 height 521
click at [739, 20] on img at bounding box center [734, 24] width 13 height 10
select select "**********"
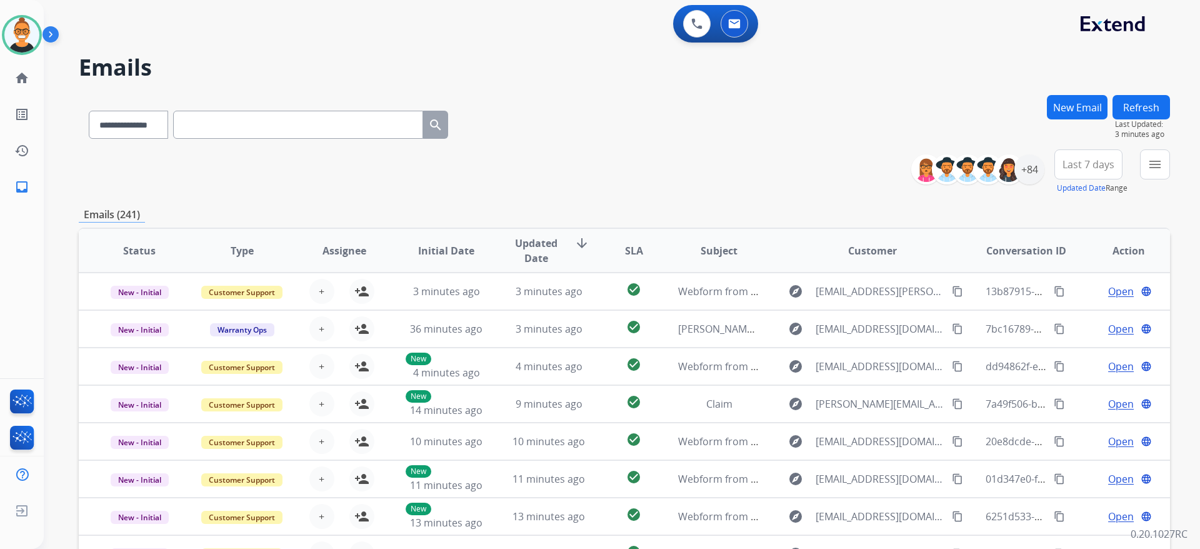
click at [1094, 64] on h2 "Emails" at bounding box center [625, 67] width 1092 height 25
